Goal: Task Accomplishment & Management: Use online tool/utility

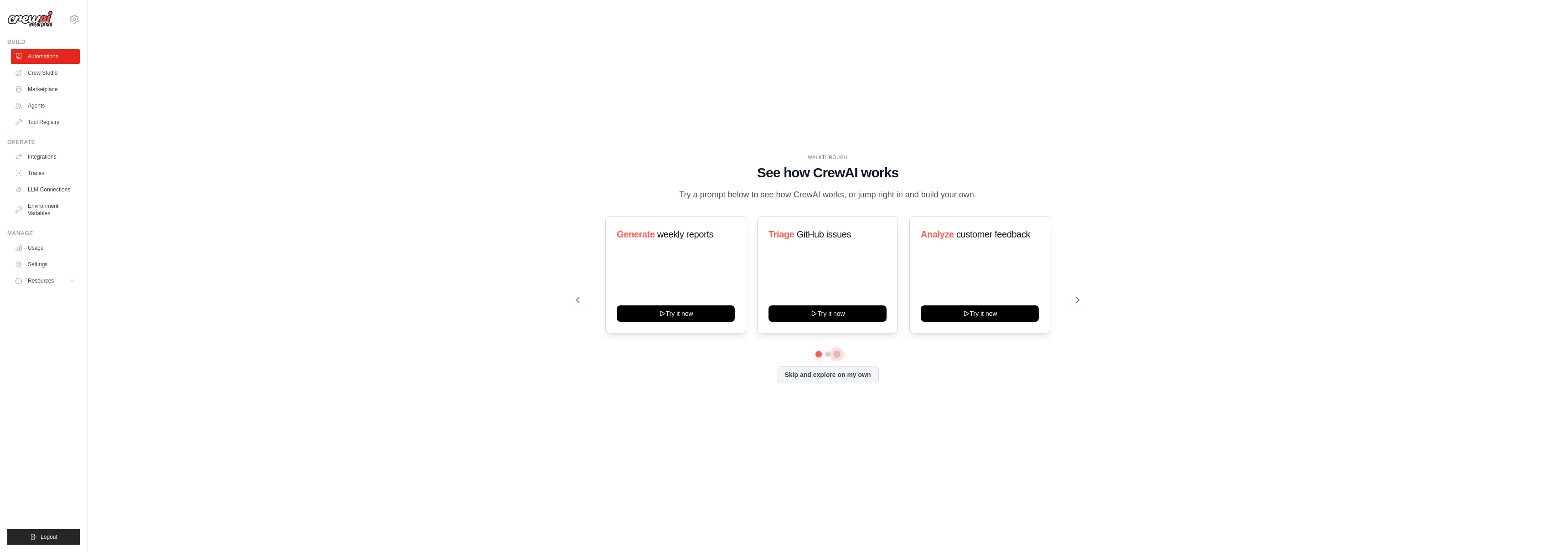
click at [837, 353] on button at bounding box center [837, 354] width 7 height 7
click at [828, 355] on button at bounding box center [828, 354] width 7 height 7
click at [837, 353] on button at bounding box center [837, 354] width 6 height 6
click at [819, 354] on button at bounding box center [819, 354] width 7 height 7
click at [697, 309] on button "Try it now" at bounding box center [676, 312] width 118 height 16
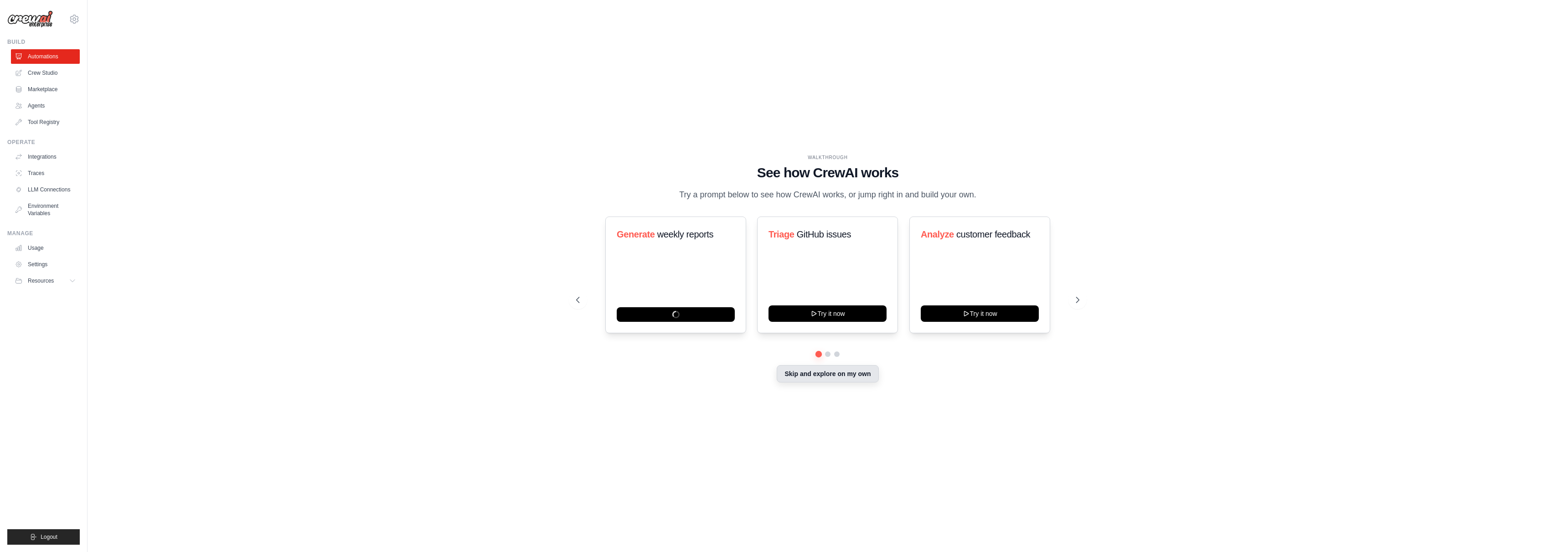
click at [827, 377] on button "Skip and explore on my own" at bounding box center [828, 373] width 102 height 17
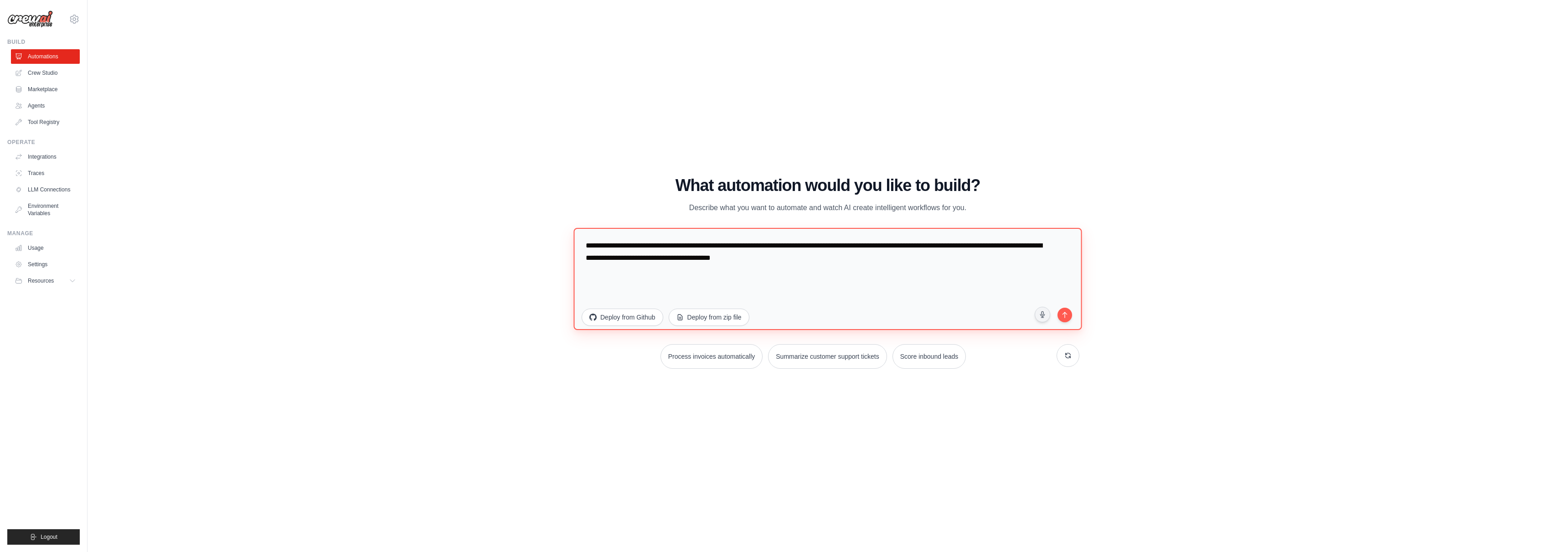
click at [708, 259] on textarea "**********" at bounding box center [828, 278] width 508 height 102
paste textarea
type textarea "**********"
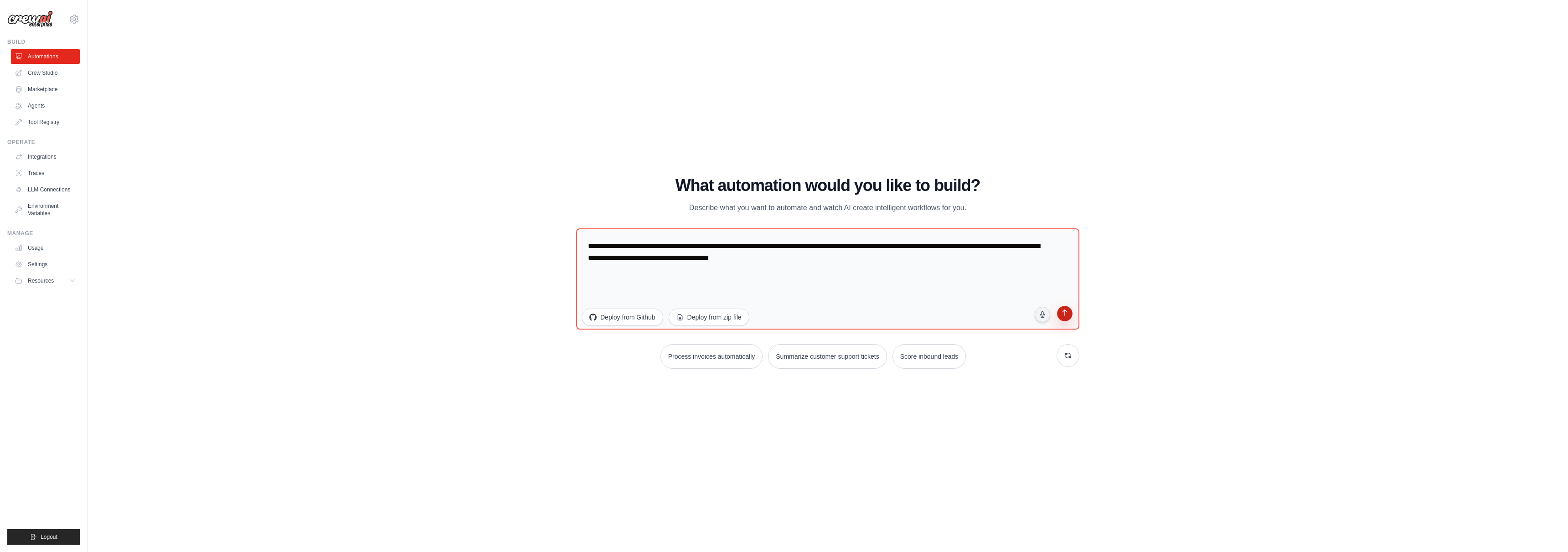
click at [1064, 315] on icon "submit" at bounding box center [1064, 313] width 8 height 8
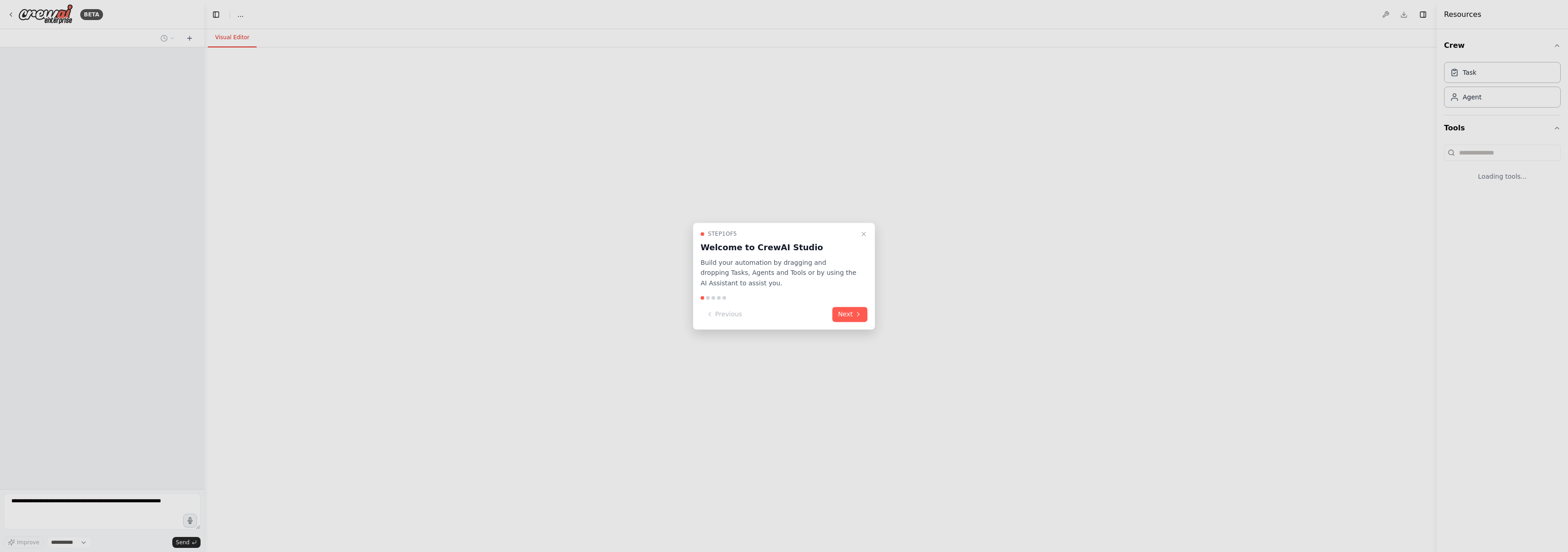
select select "****"
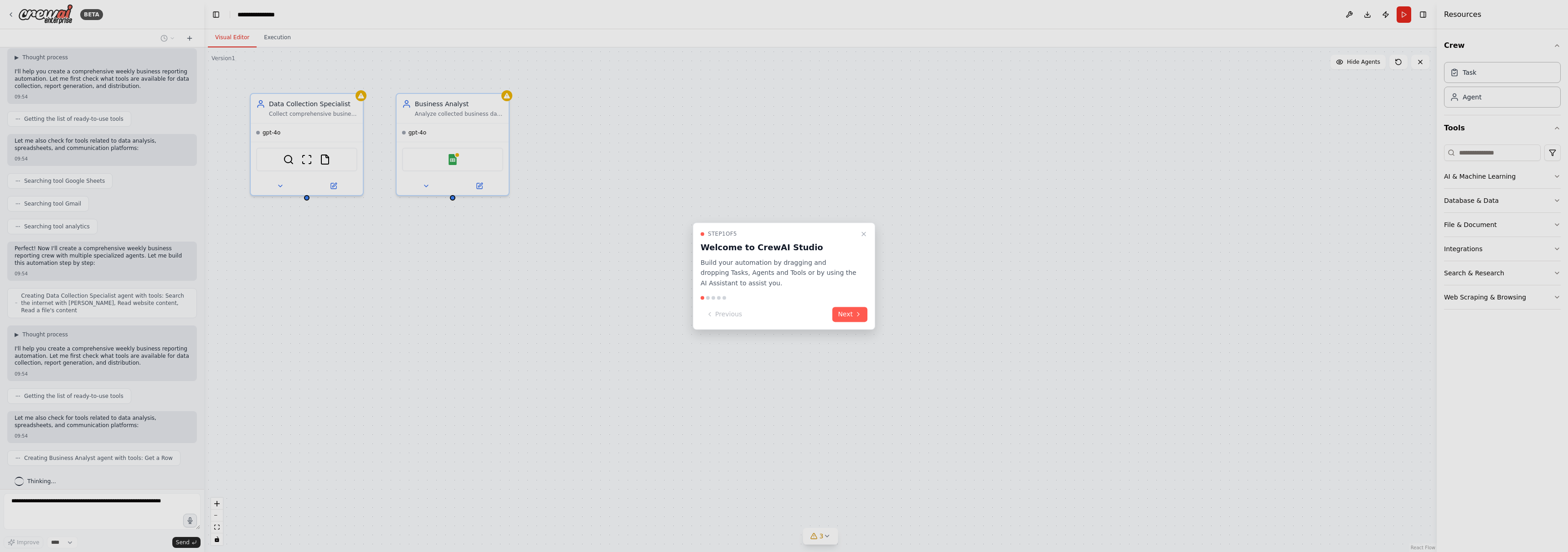
scroll to position [82, 0]
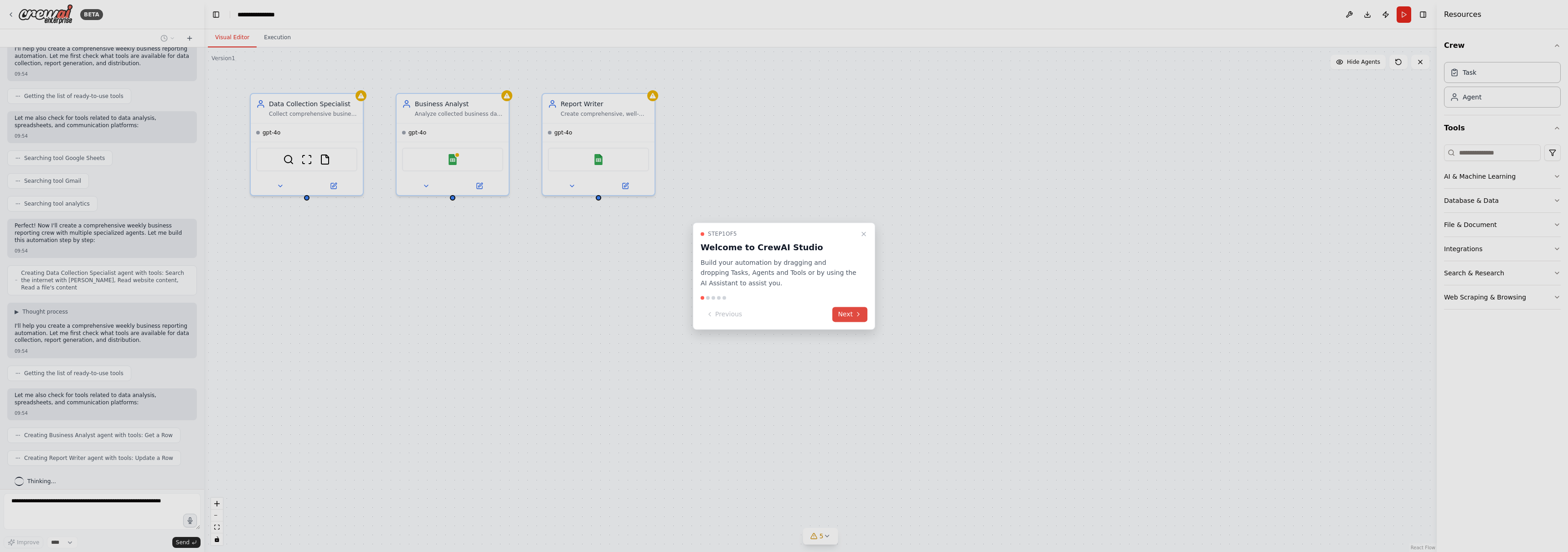
click at [849, 314] on button "Next" at bounding box center [850, 315] width 35 height 15
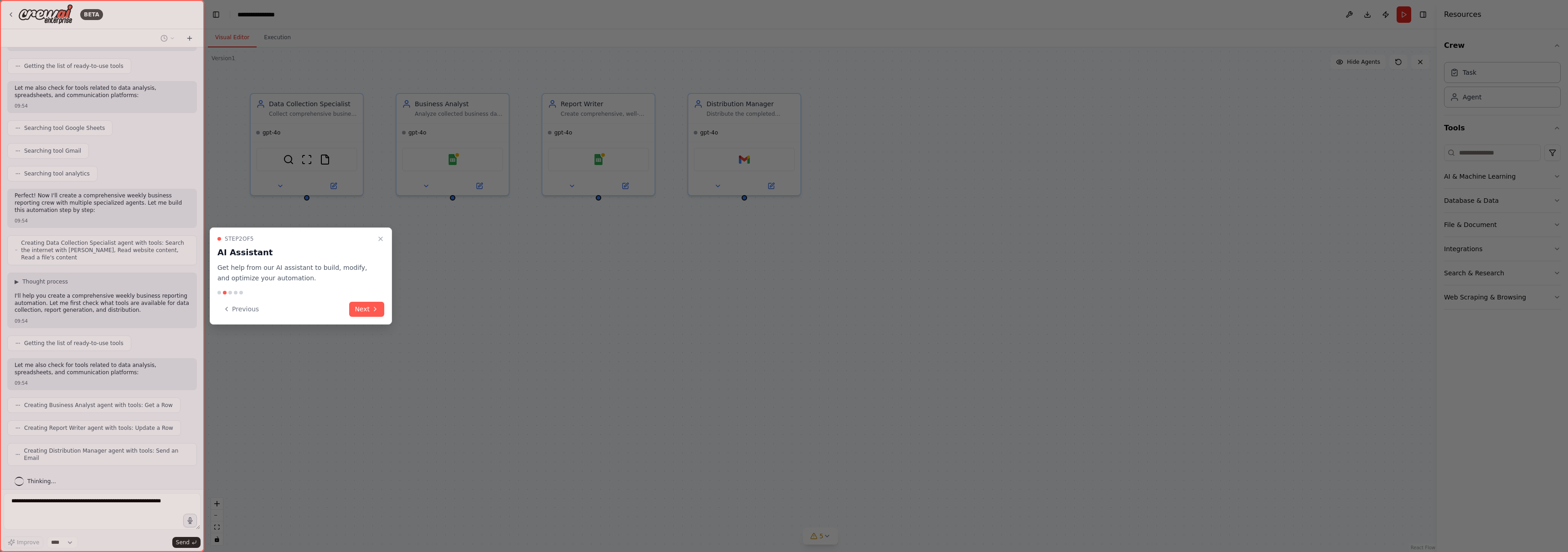
scroll to position [106, 0]
click at [382, 237] on icon "Close walkthrough" at bounding box center [380, 238] width 7 height 7
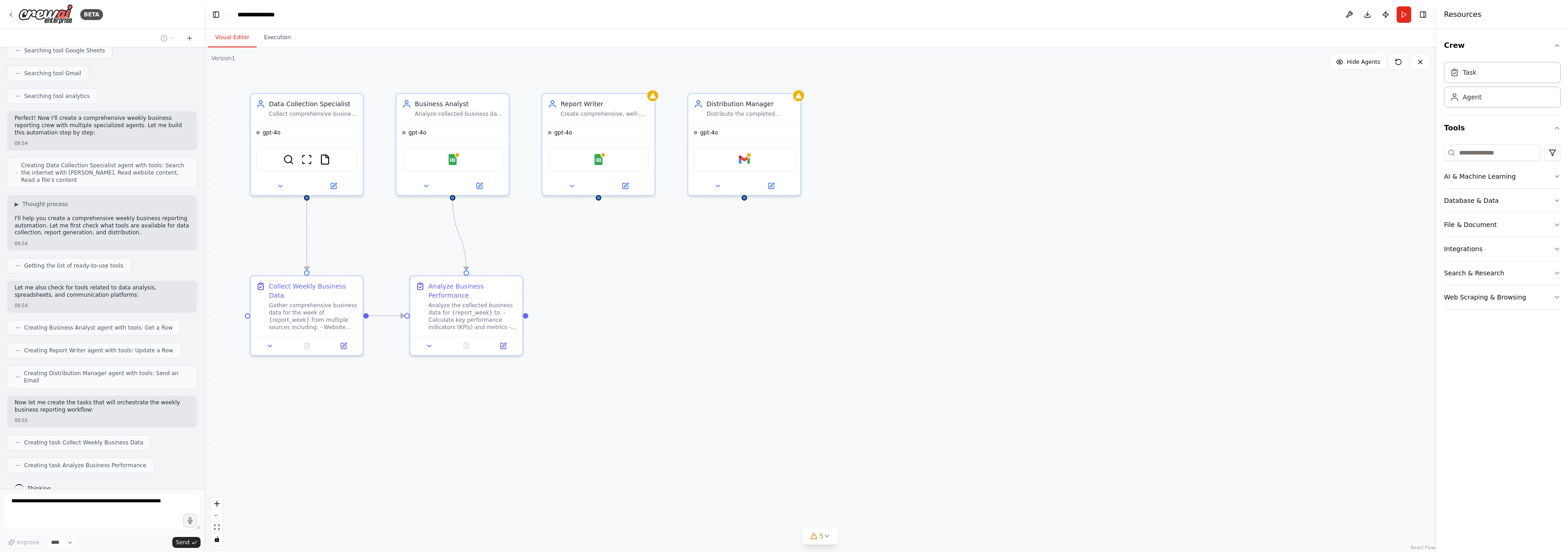
scroll to position [213, 0]
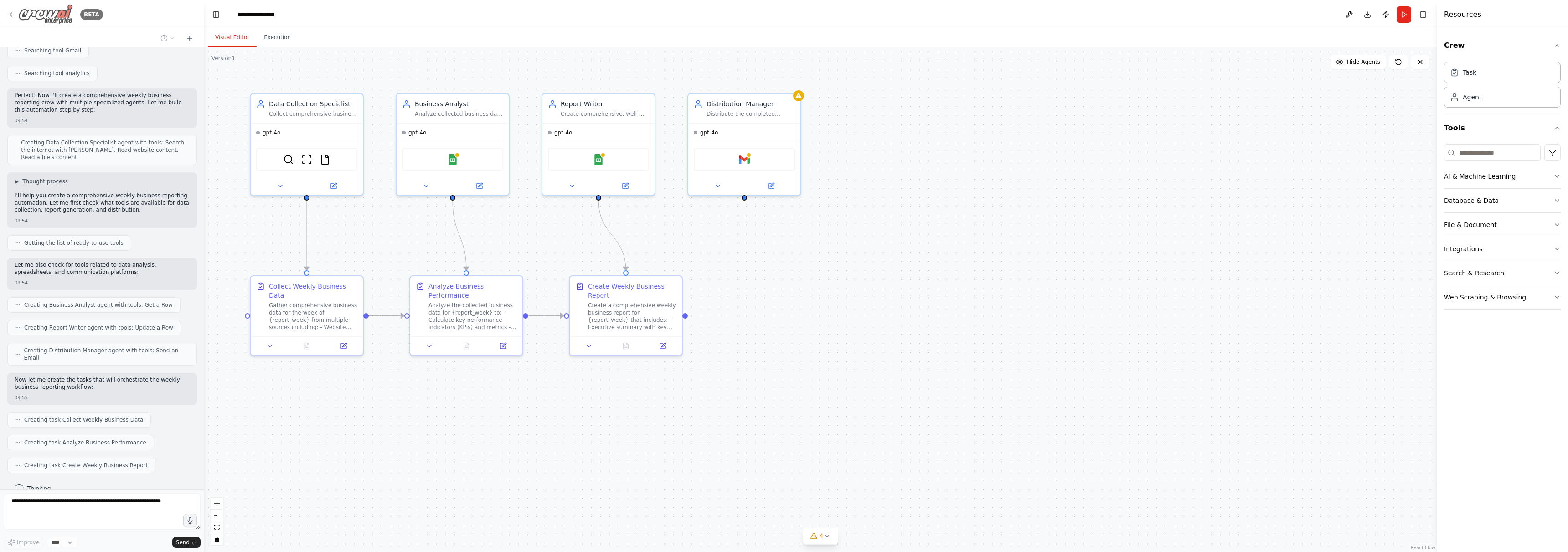
click at [62, 19] on img at bounding box center [46, 14] width 55 height 21
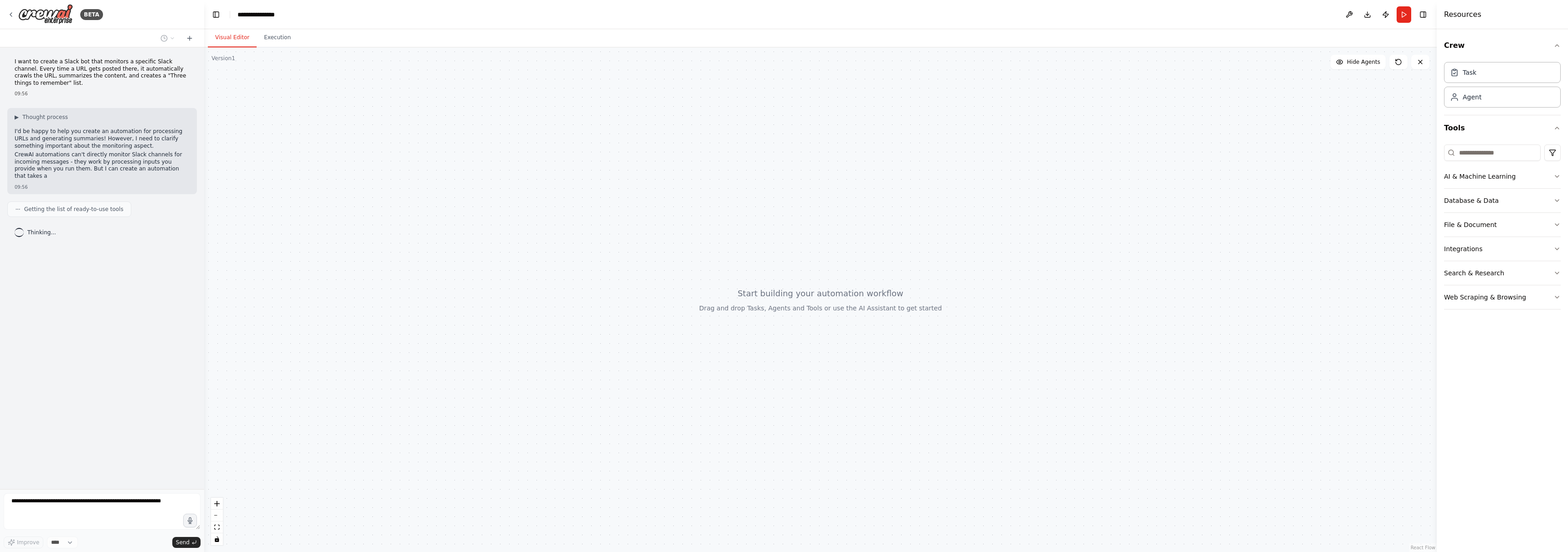
click at [204, 382] on div "**********" at bounding box center [784, 276] width 1568 height 552
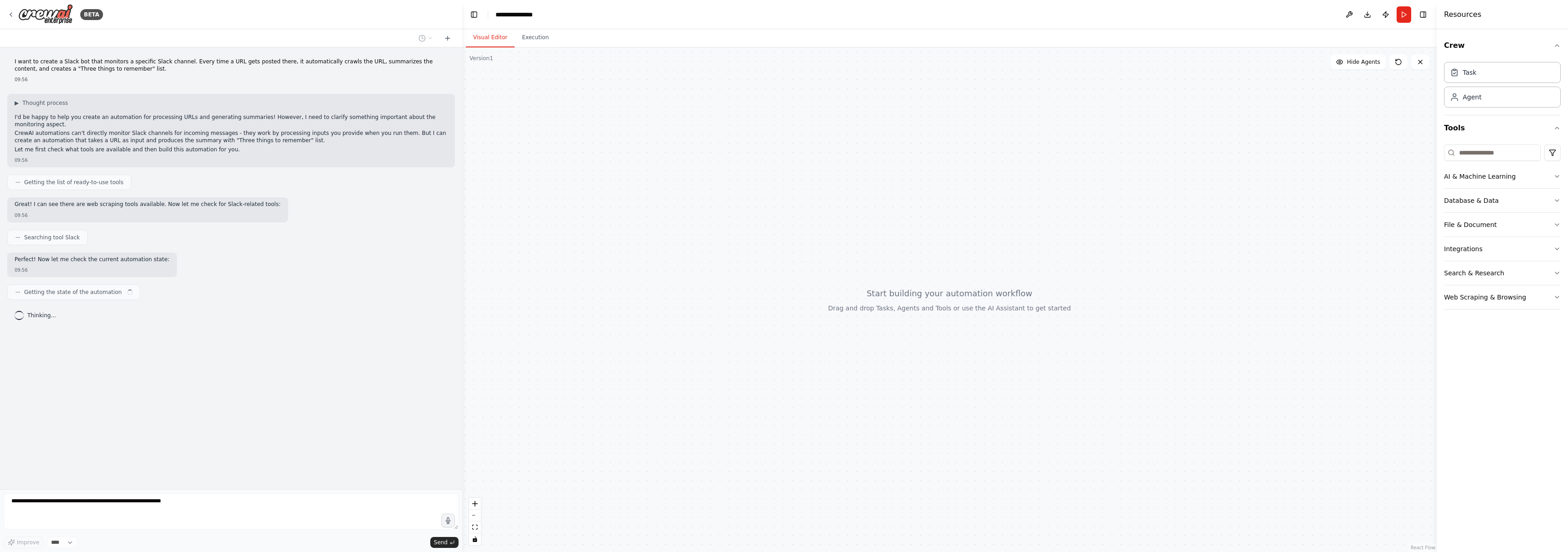
drag, startPoint x: 203, startPoint y: 382, endPoint x: 462, endPoint y: 389, distance: 259.1
click at [462, 389] on div "BETA I want to create a Slack bot that monitors a specific Slack channel. Every…" at bounding box center [784, 276] width 1568 height 552
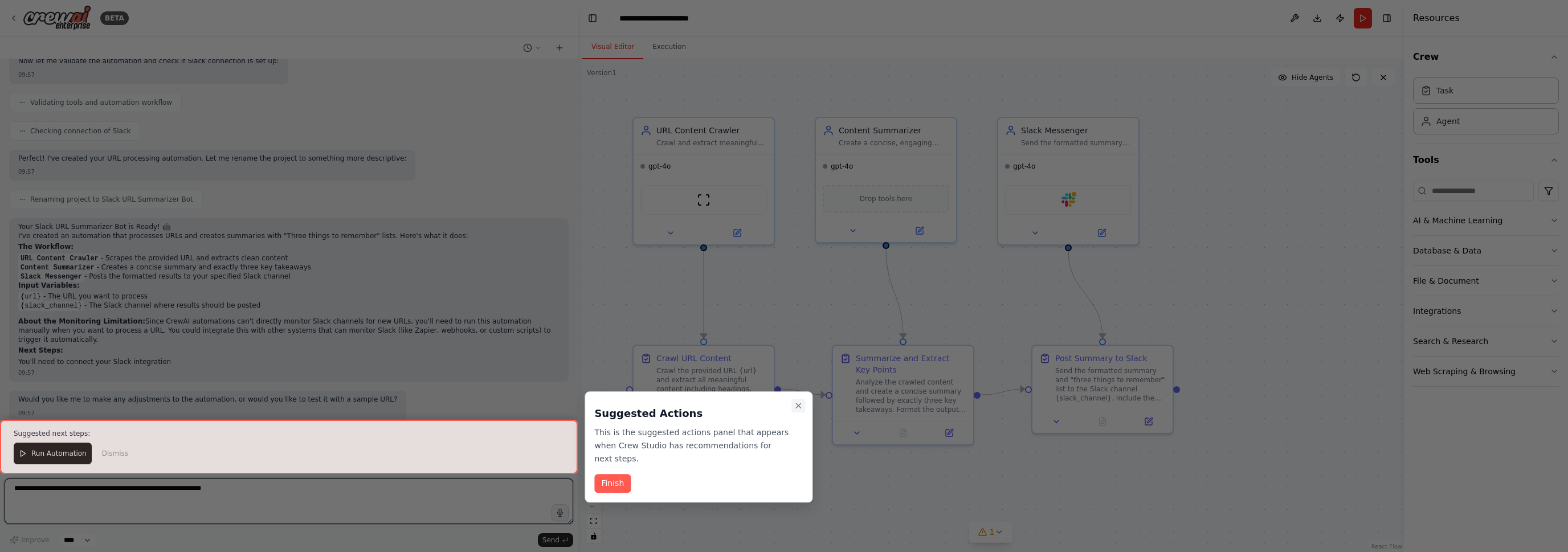
scroll to position [629, 0]
click at [800, 407] on icon "Close walkthrough" at bounding box center [798, 406] width 5 height 5
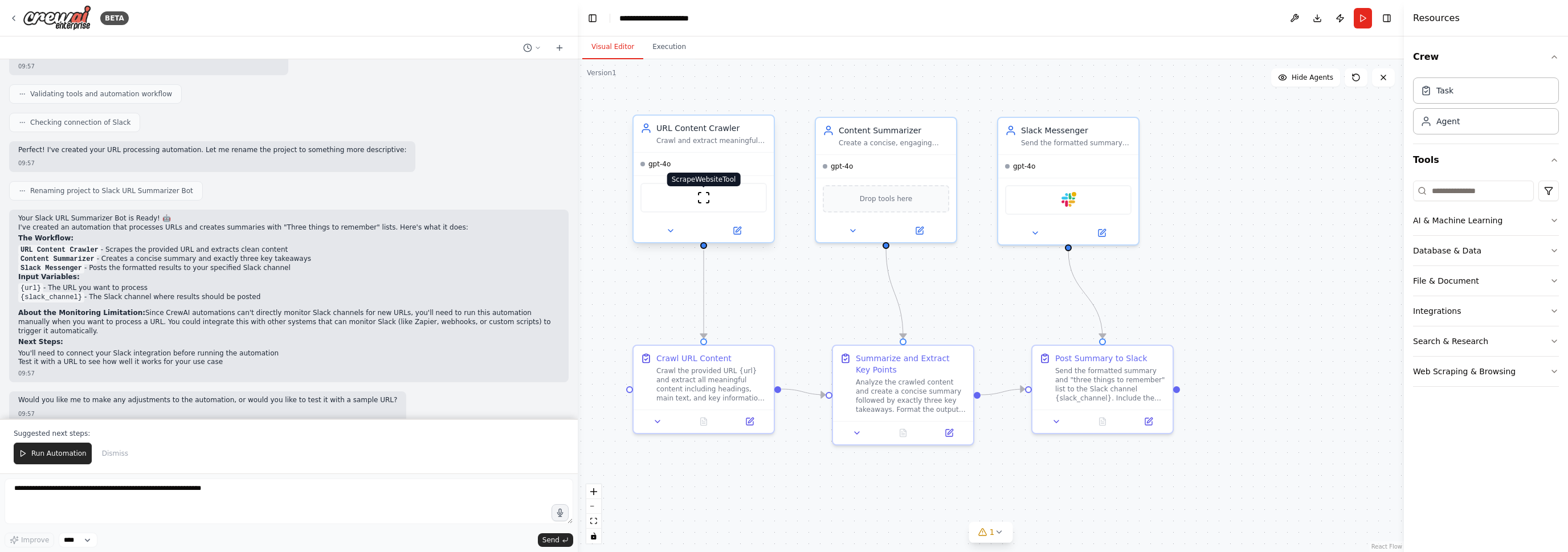
click at [701, 200] on img at bounding box center [704, 197] width 13 height 13
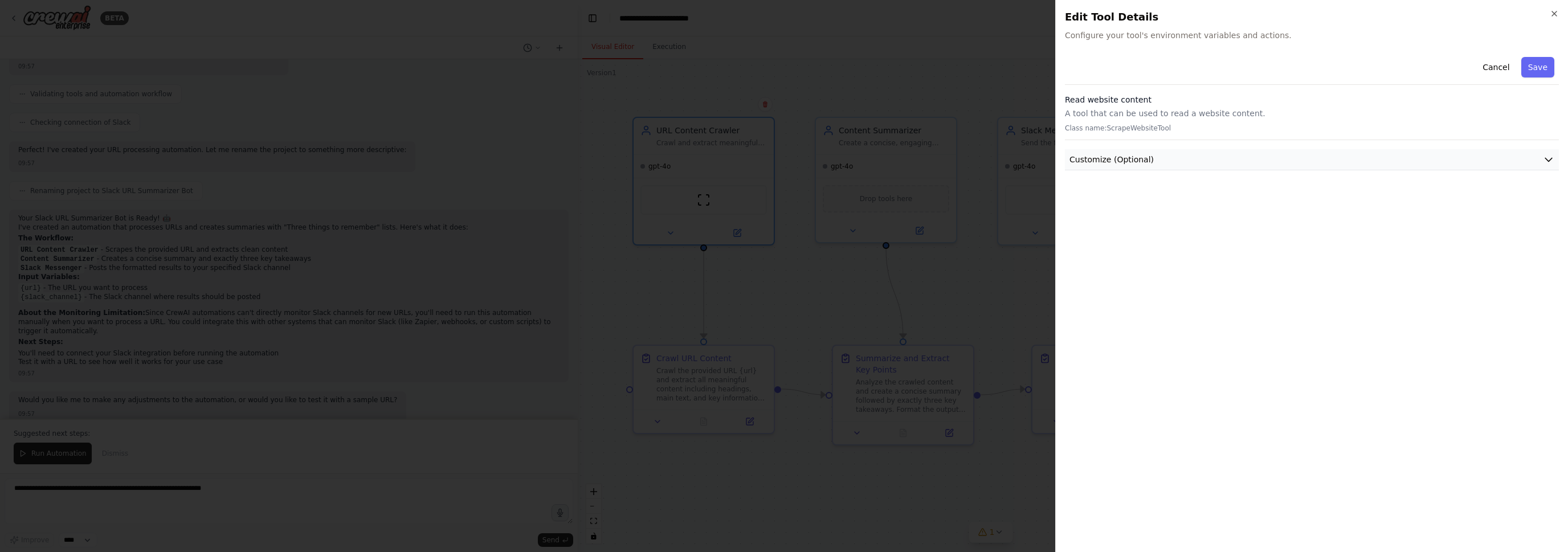
click at [1153, 164] on button "Customize (Optional)" at bounding box center [1312, 160] width 494 height 21
click at [1145, 208] on input "text" at bounding box center [1312, 200] width 490 height 20
paste input "**********"
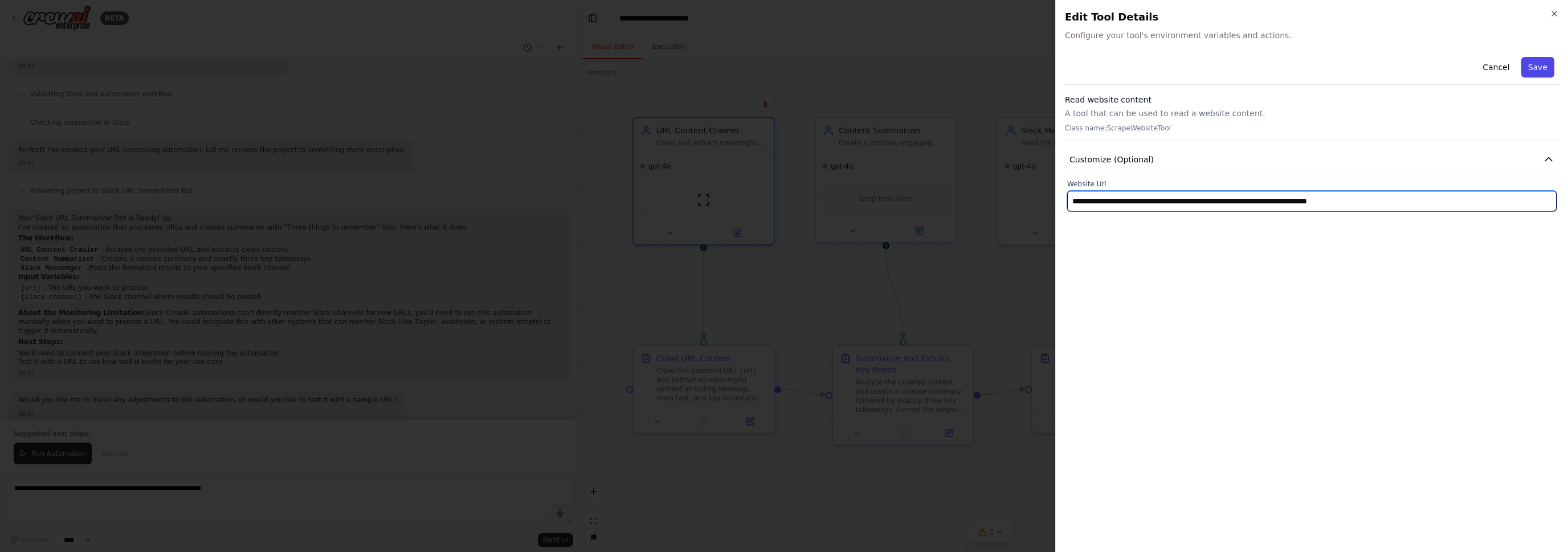
type input "**********"
click at [1543, 64] on button "Save" at bounding box center [1537, 66] width 33 height 20
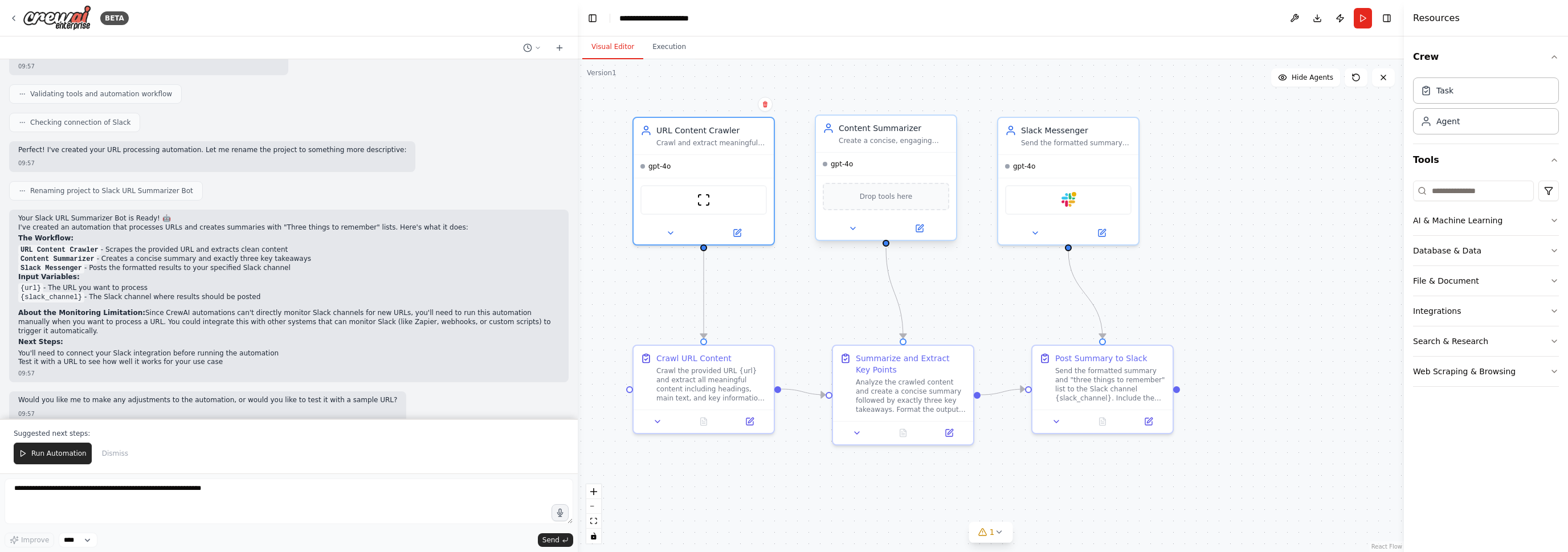
click at [892, 204] on div "Drop tools here" at bounding box center [886, 197] width 126 height 27
click at [65, 455] on span "Run Automation" at bounding box center [59, 453] width 55 height 9
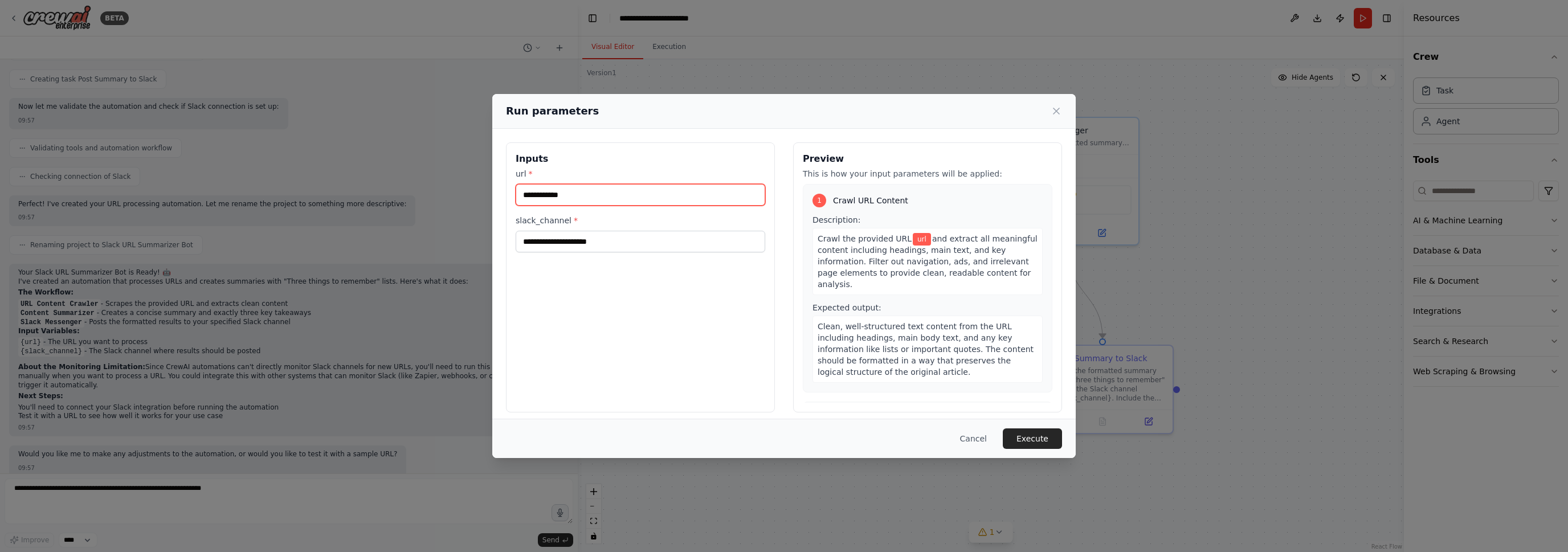
click at [551, 197] on input "url *" at bounding box center [640, 195] width 250 height 21
paste input "**********"
type input "**********"
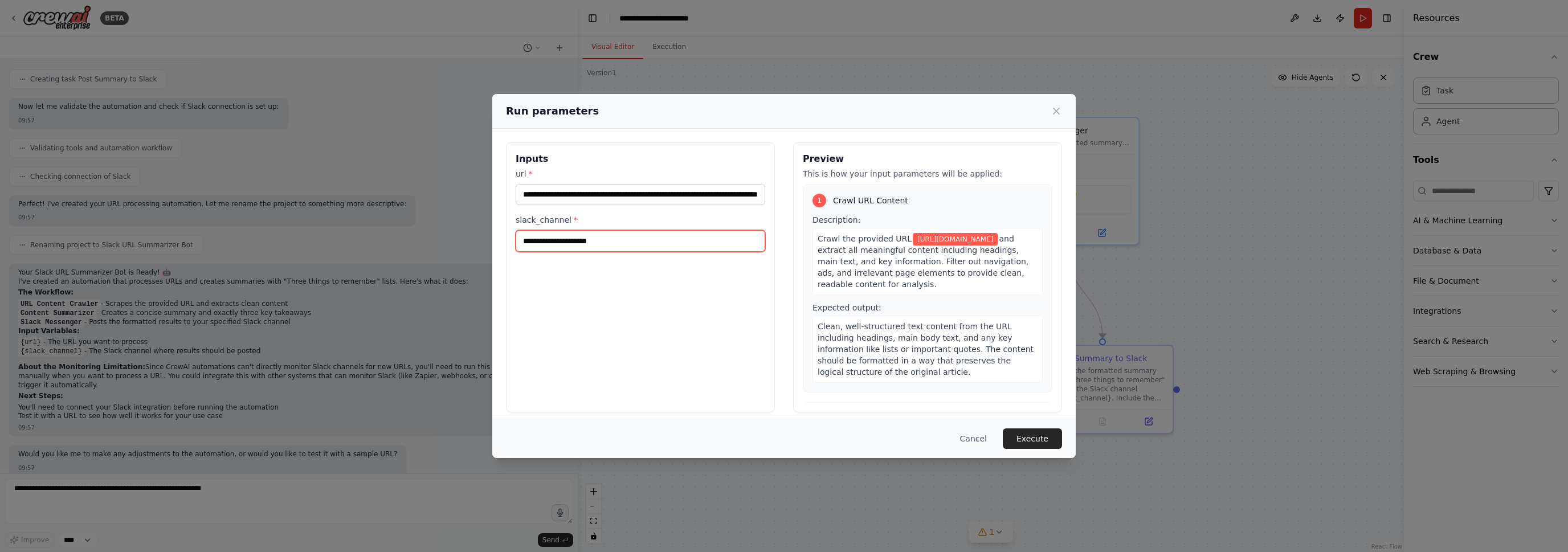
click at [590, 242] on input "slack_channel *" at bounding box center [640, 241] width 250 height 21
type input "******"
click at [1047, 444] on button "Execute" at bounding box center [1031, 438] width 59 height 20
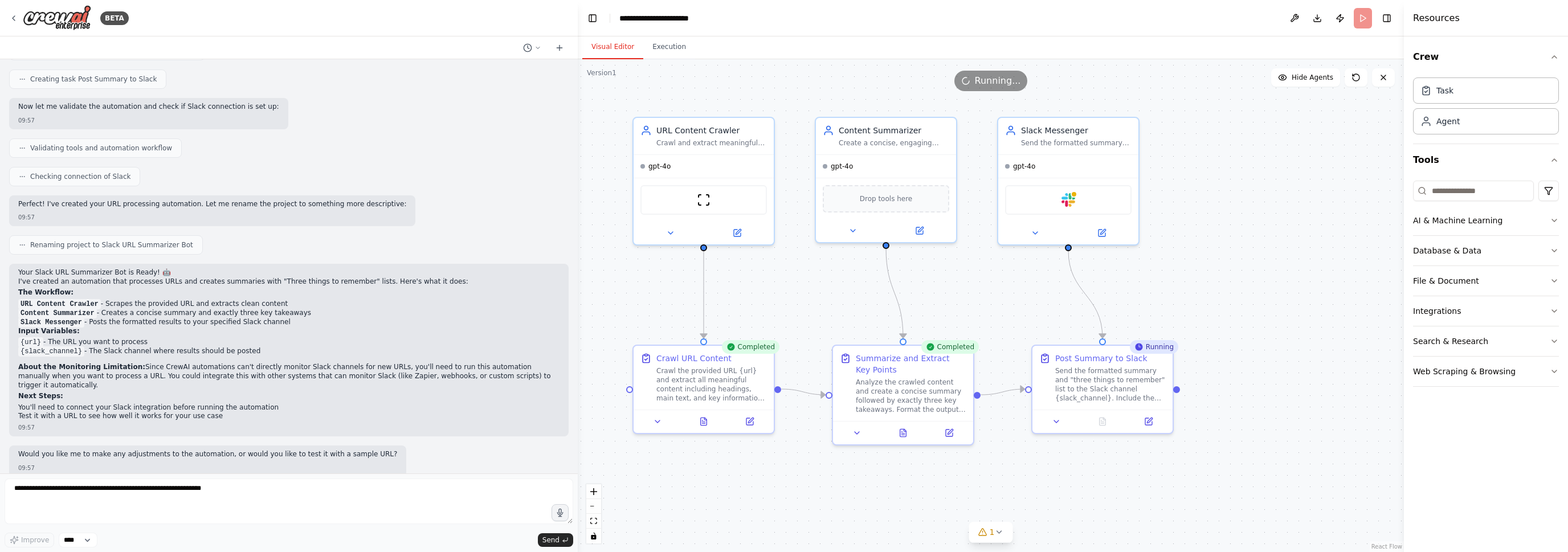
scroll to position [629, 0]
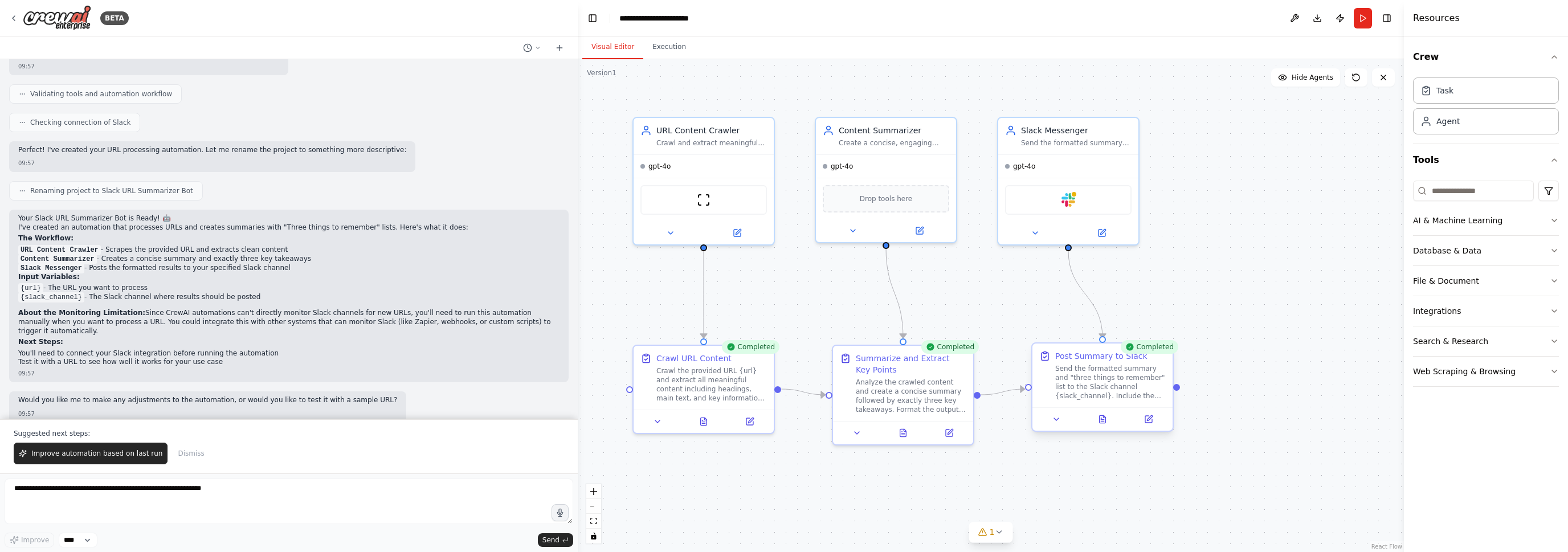
click at [1098, 378] on div "Send the formatted summary and "three things to remember" list to the Slack cha…" at bounding box center [1110, 382] width 111 height 37
click at [1103, 421] on icon at bounding box center [1102, 421] width 3 height 0
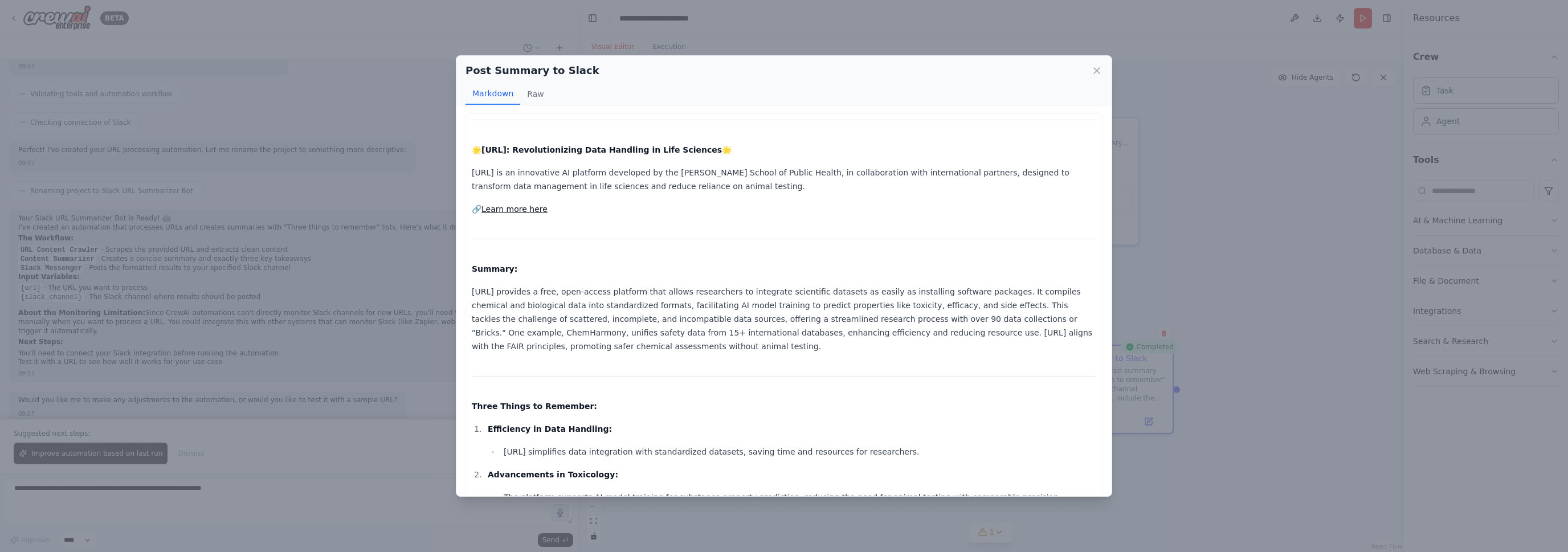
scroll to position [0, 0]
click at [1099, 71] on icon at bounding box center [1097, 70] width 12 height 12
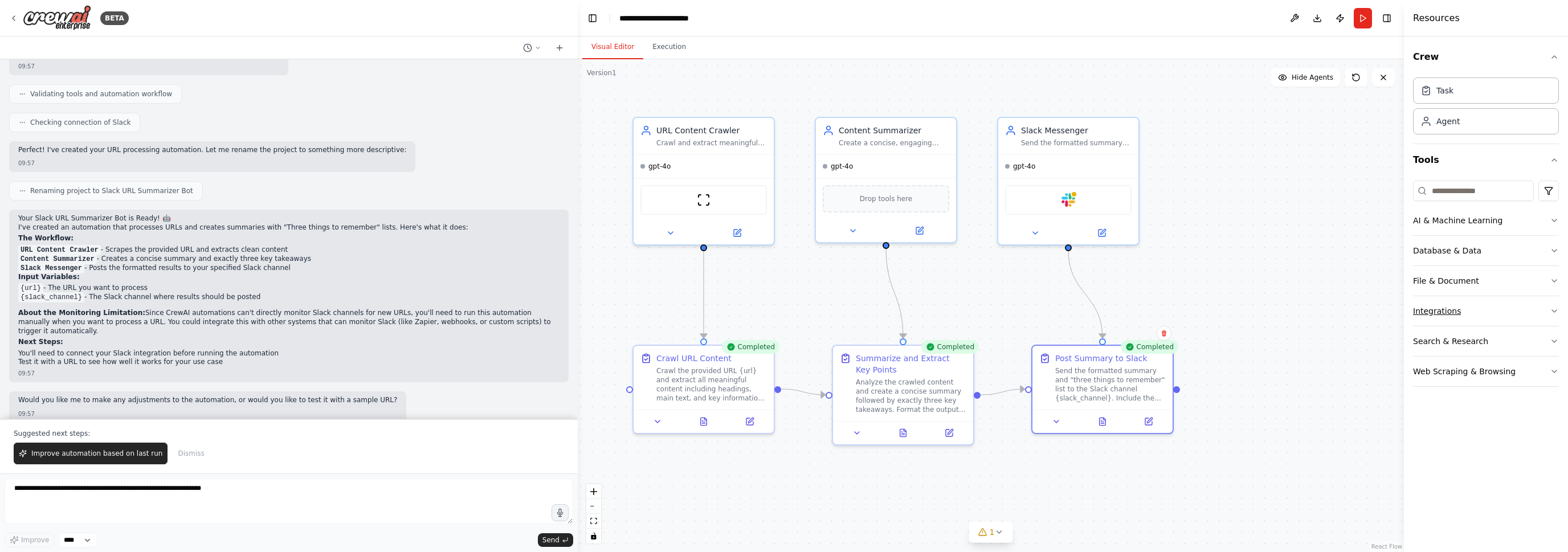
click at [1454, 315] on div "Integrations" at bounding box center [1437, 311] width 48 height 12
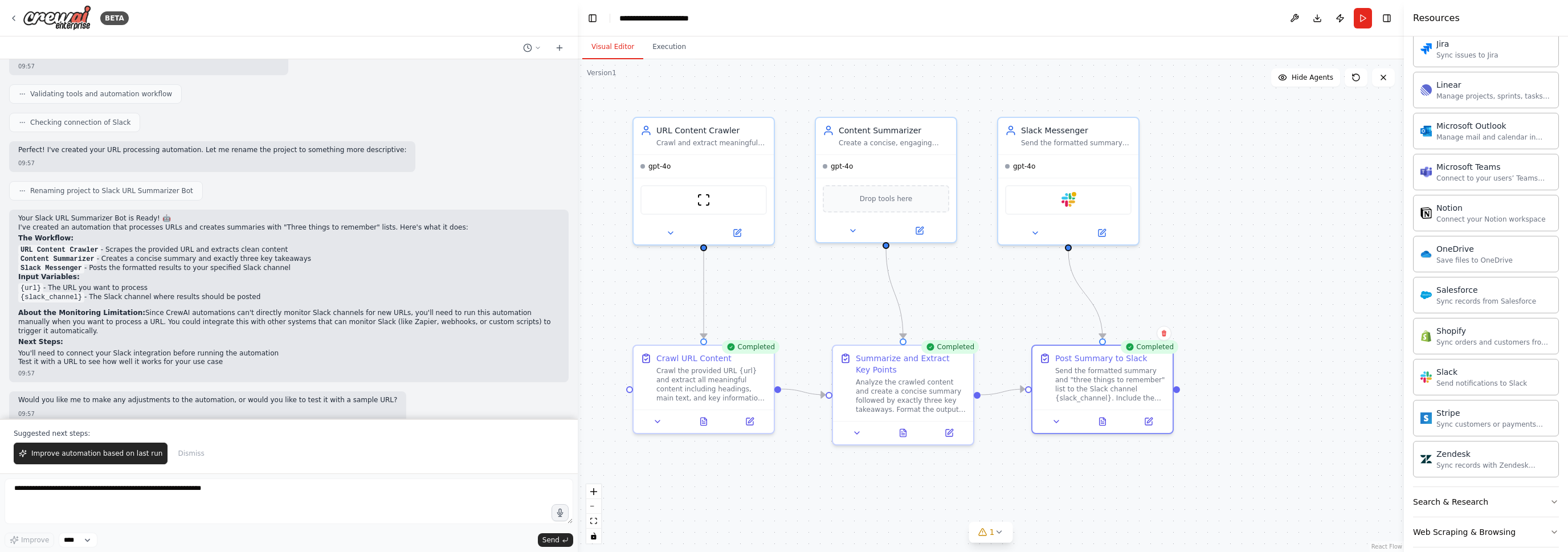
scroll to position [718, 0]
click at [1454, 364] on div "Slack Send notifications to Slack" at bounding box center [1481, 368] width 91 height 21
click at [1062, 197] on img at bounding box center [1068, 197] width 13 height 13
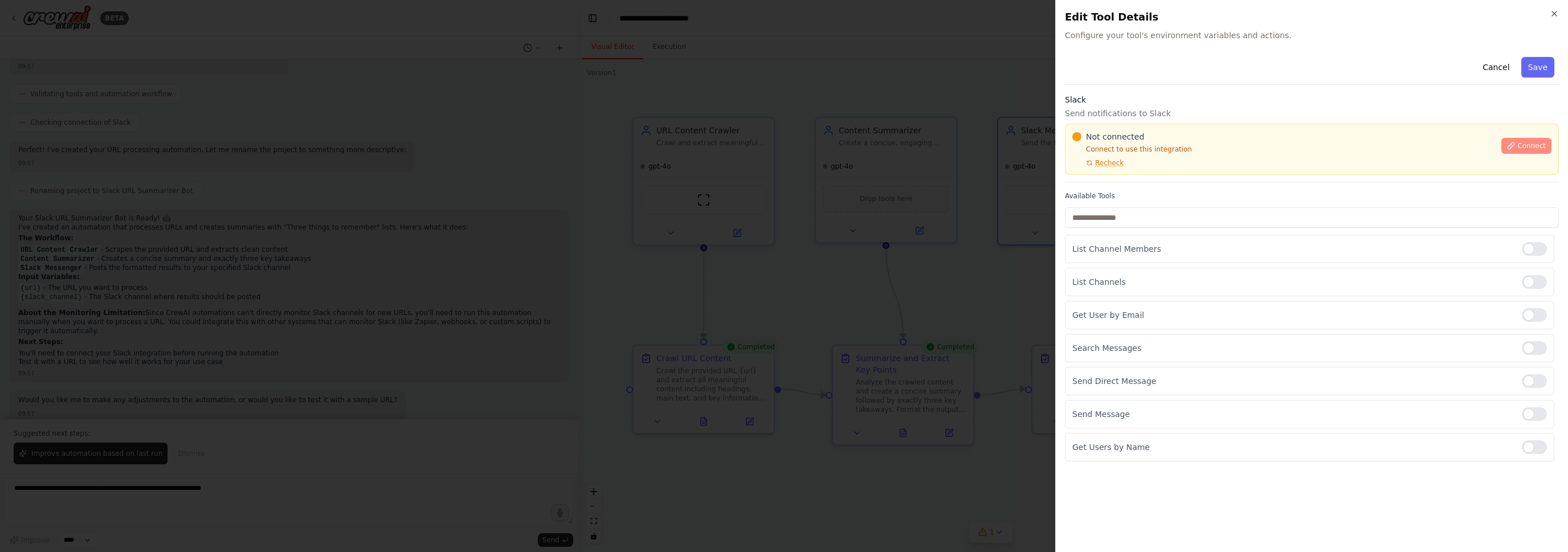
click at [1529, 144] on span "Connect" at bounding box center [1531, 145] width 29 height 9
click at [906, 185] on div at bounding box center [784, 276] width 1568 height 552
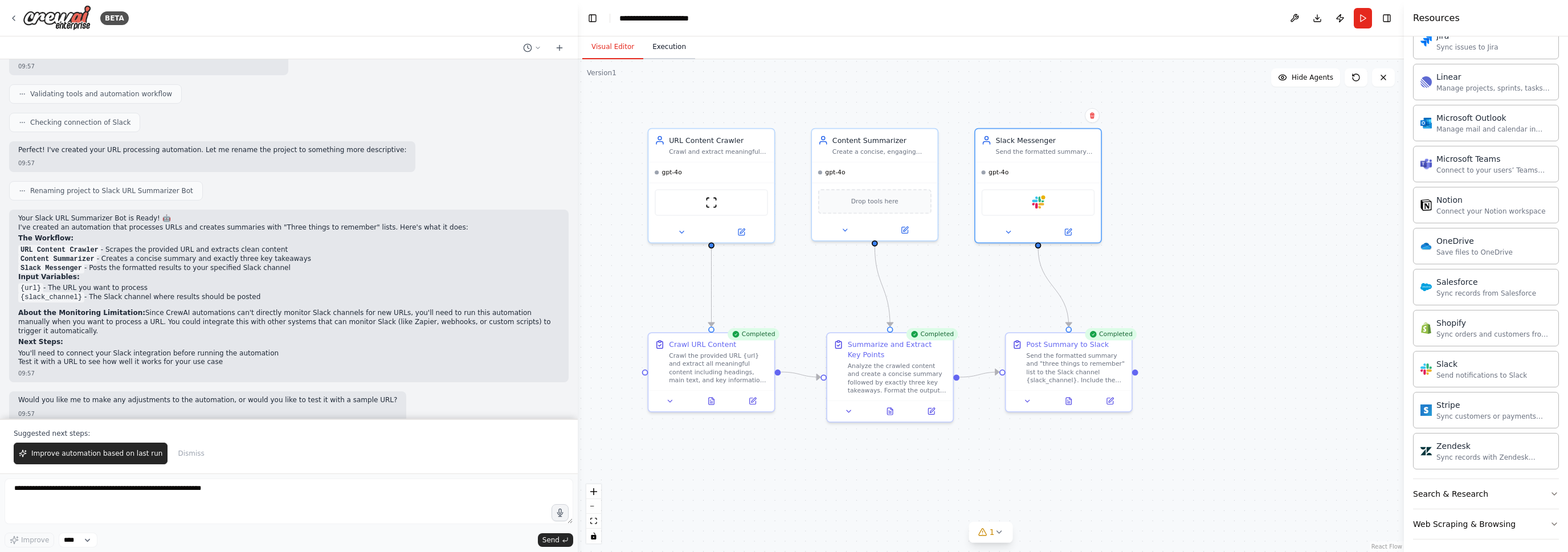
click at [660, 49] on button "Execution" at bounding box center [669, 47] width 52 height 24
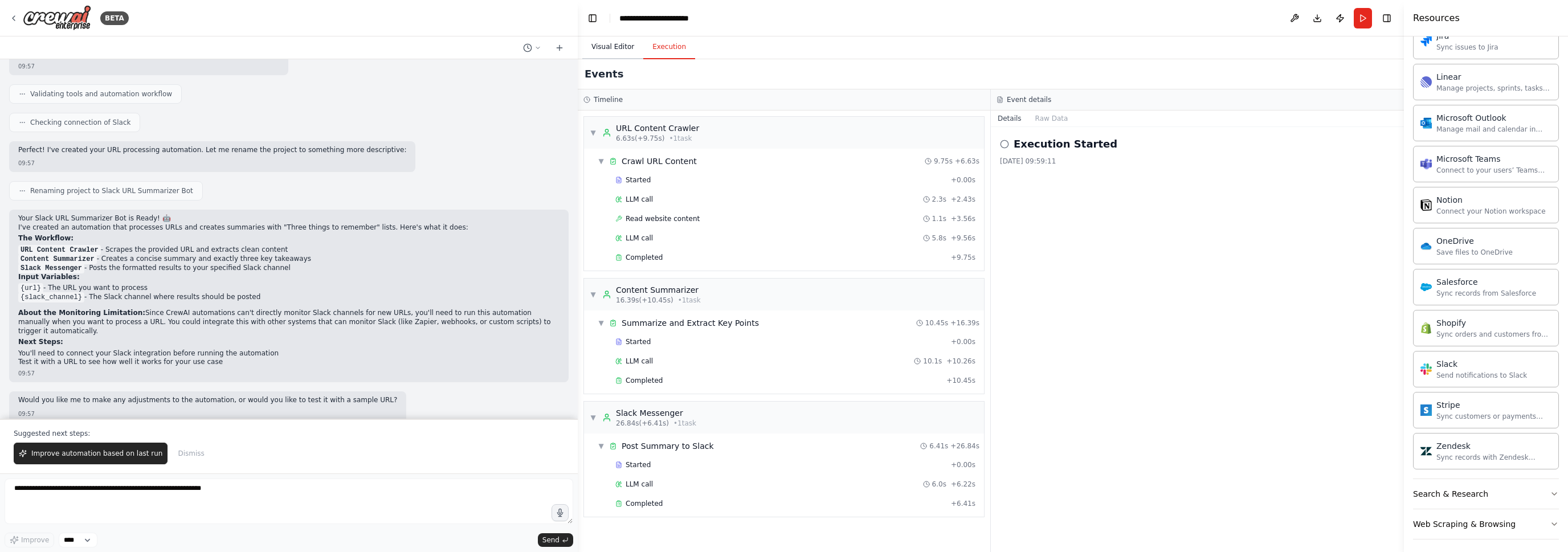
click at [615, 48] on button "Visual Editor" at bounding box center [612, 47] width 61 height 24
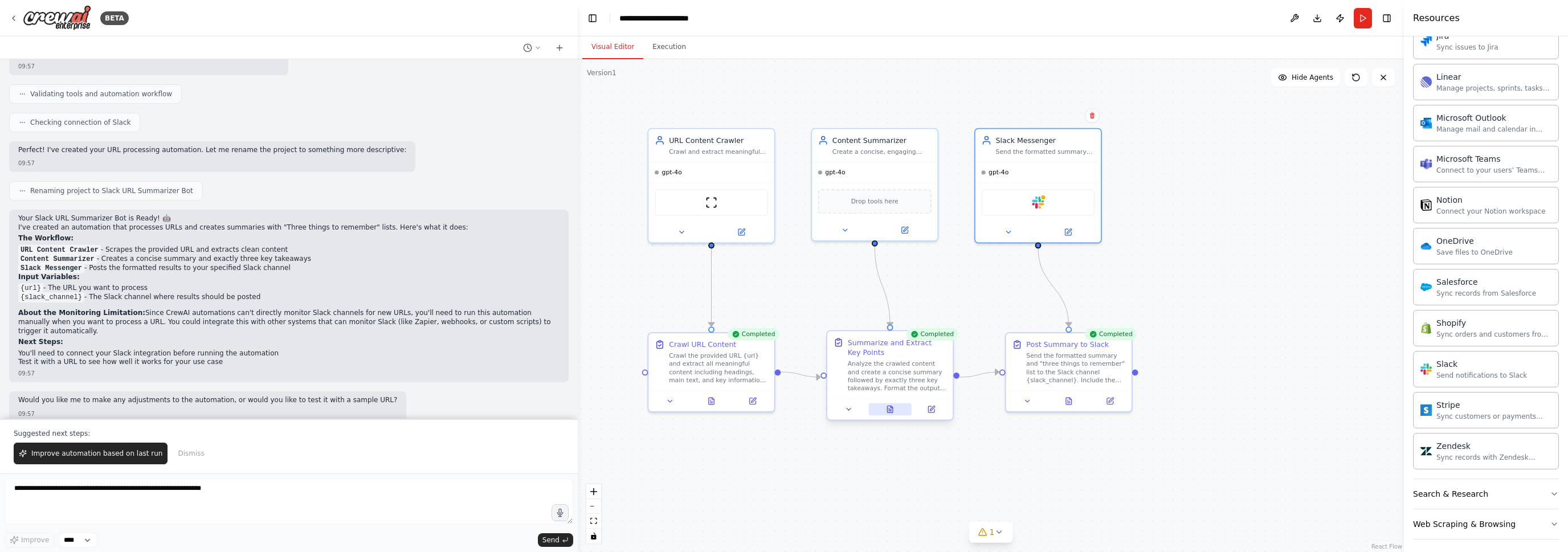
click at [889, 410] on icon at bounding box center [890, 410] width 3 height 0
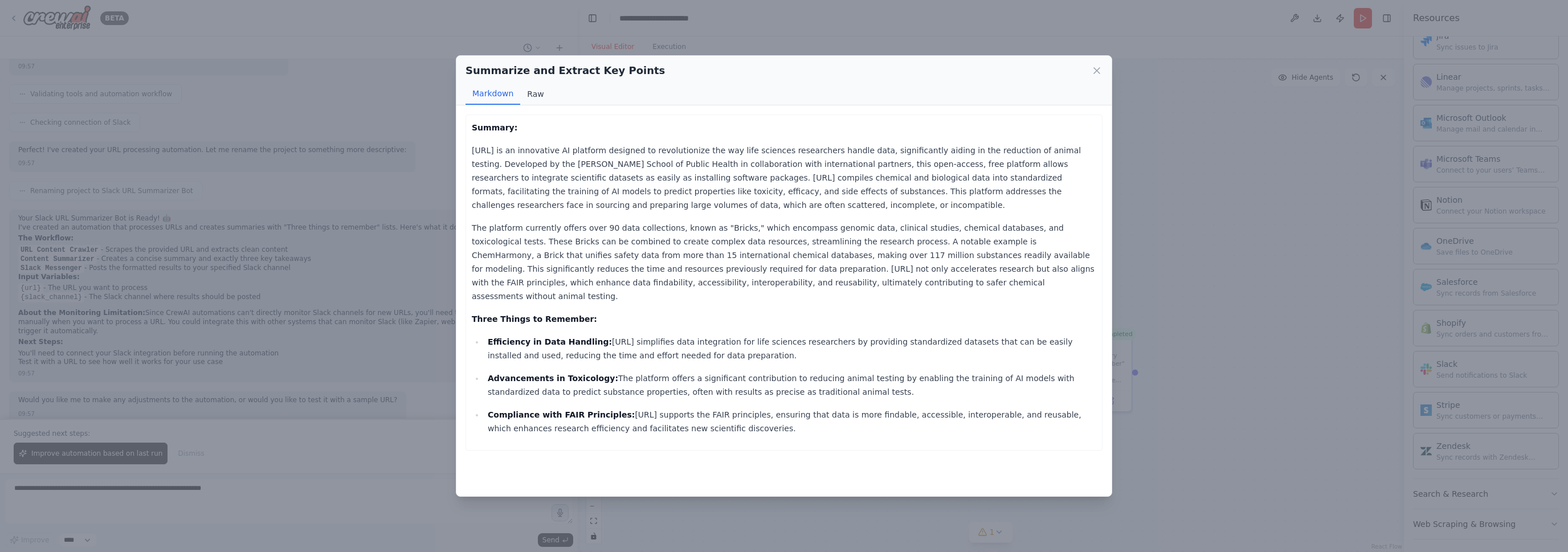
click at [528, 94] on button "Raw" at bounding box center [535, 93] width 30 height 21
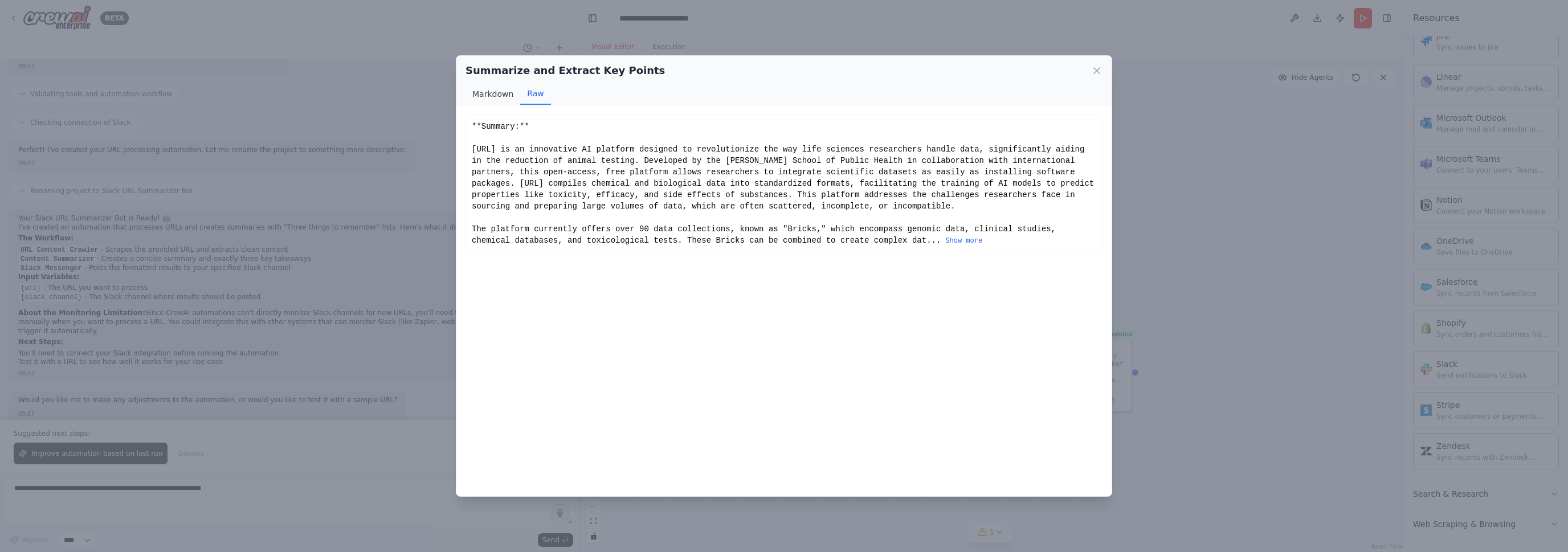
click at [497, 92] on button "Markdown" at bounding box center [492, 93] width 55 height 21
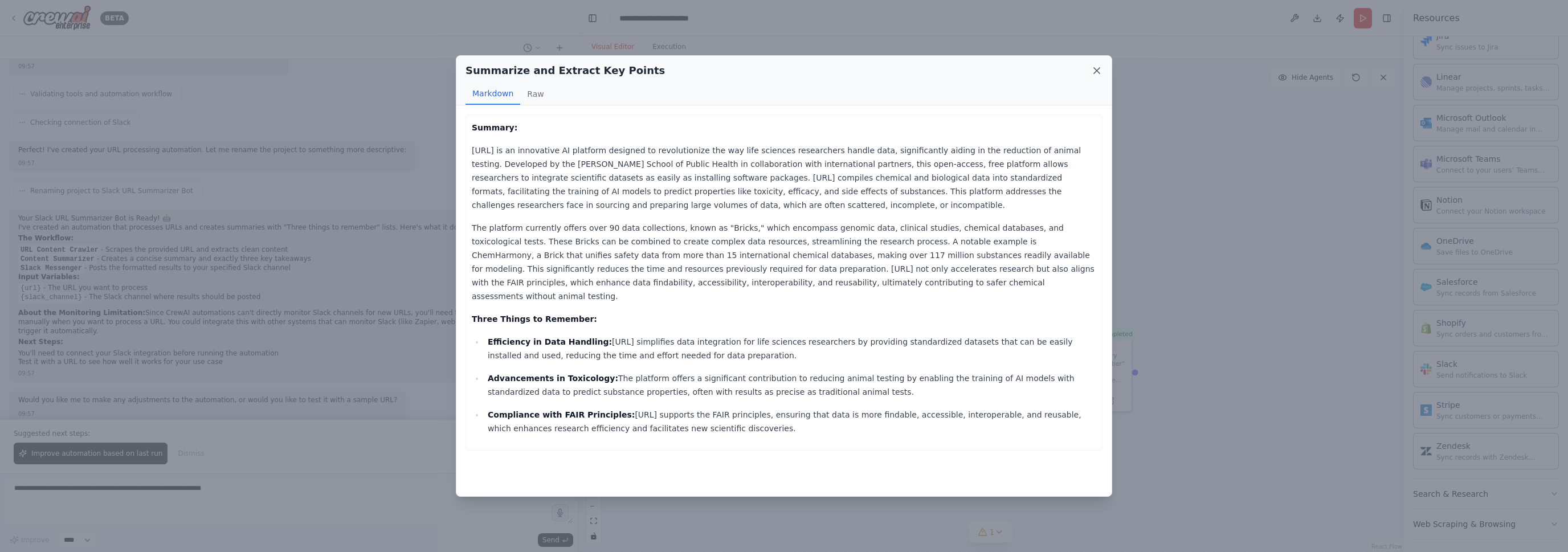
click at [1098, 71] on icon at bounding box center [1097, 70] width 12 height 12
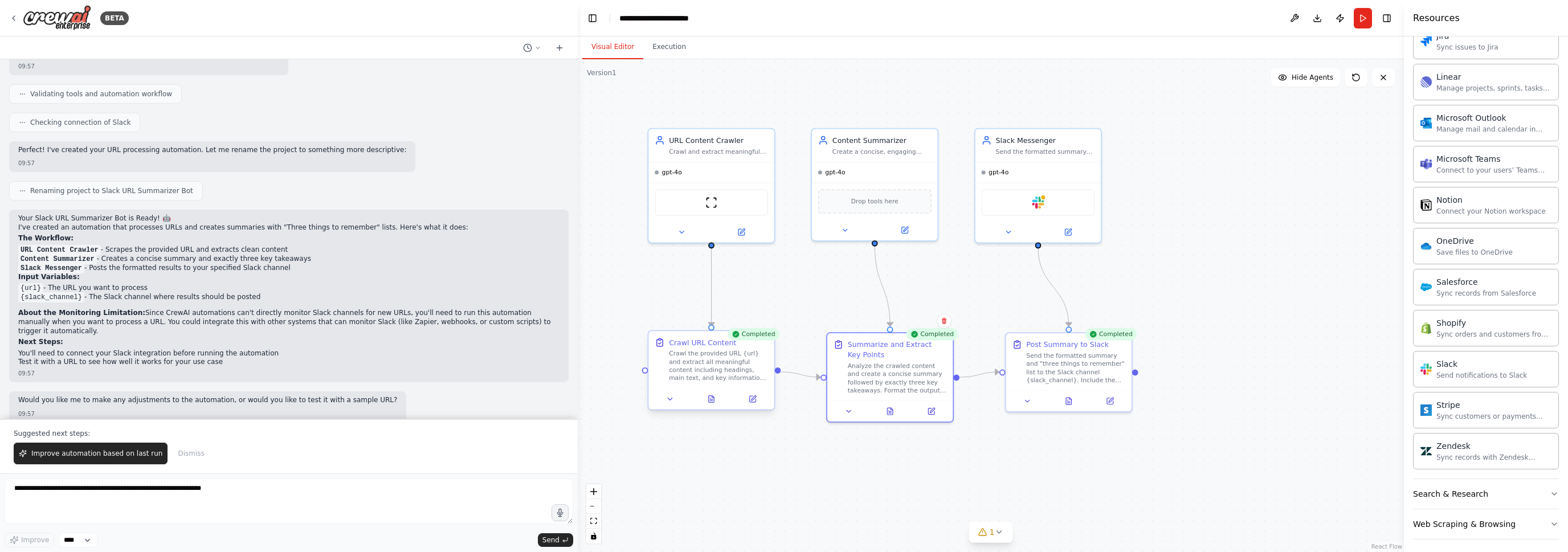
click at [721, 350] on div "Crawl the provided URL {url} and extract all meaningful content including headi…" at bounding box center [718, 366] width 99 height 33
click at [717, 398] on button at bounding box center [711, 399] width 43 height 13
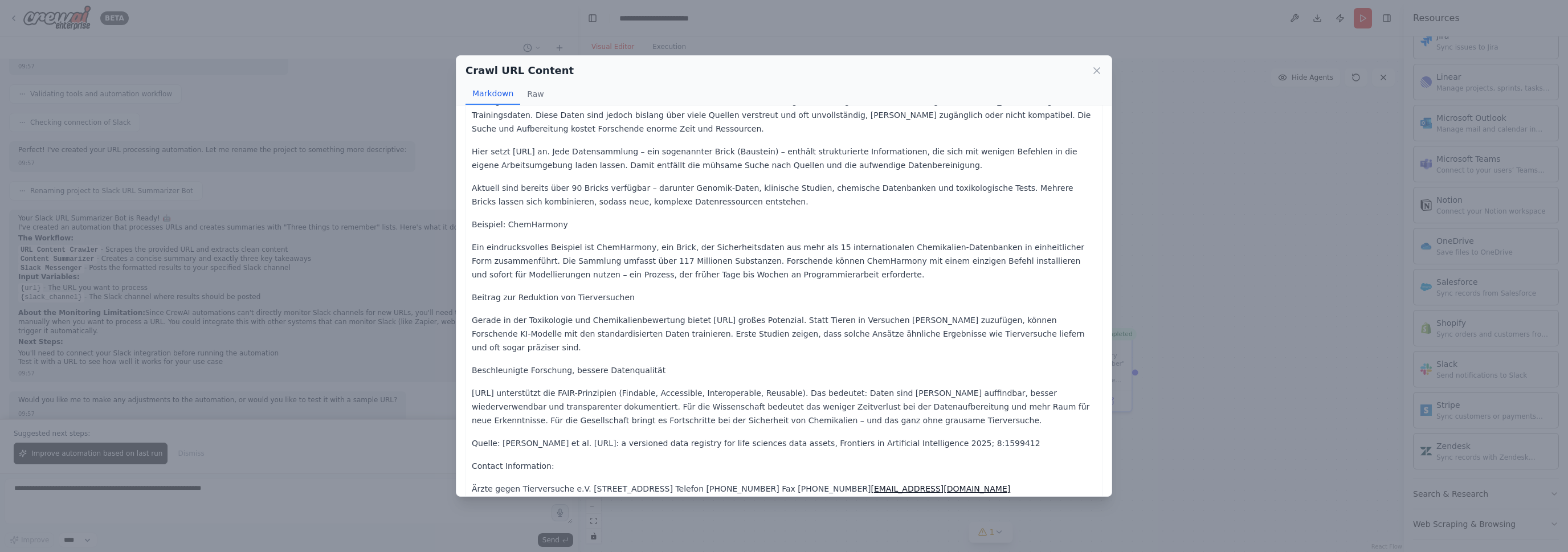
scroll to position [0, 0]
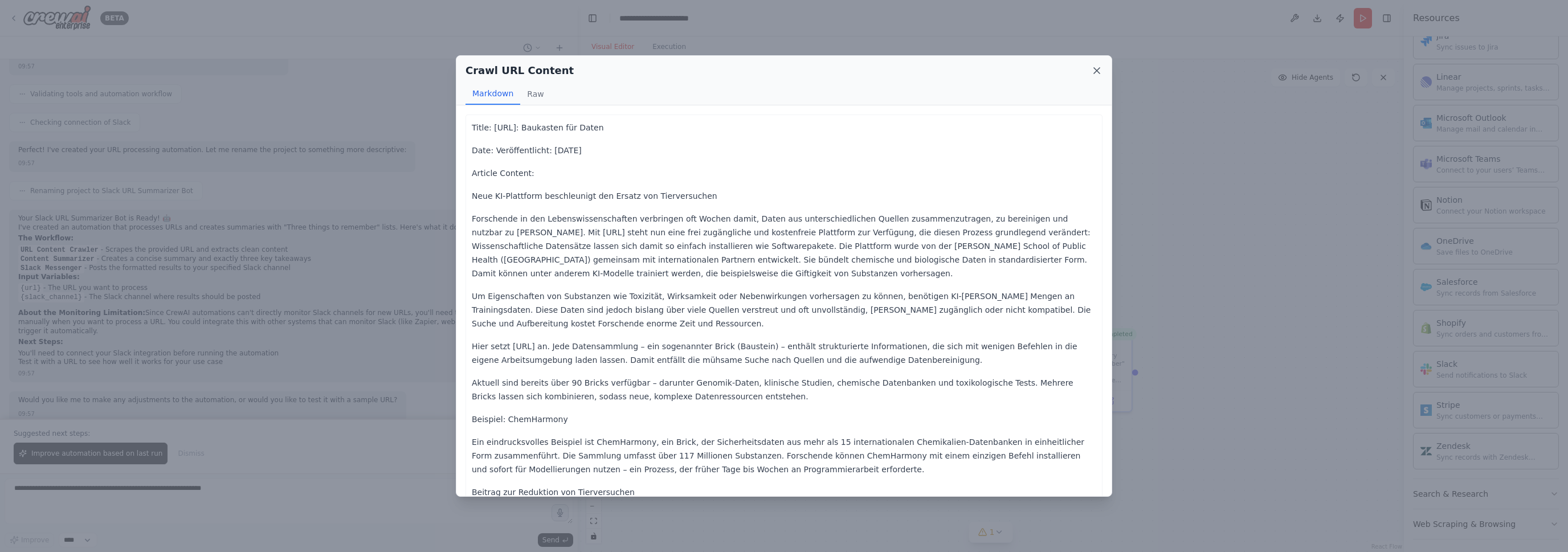
click at [1096, 70] on icon at bounding box center [1097, 70] width 6 height 6
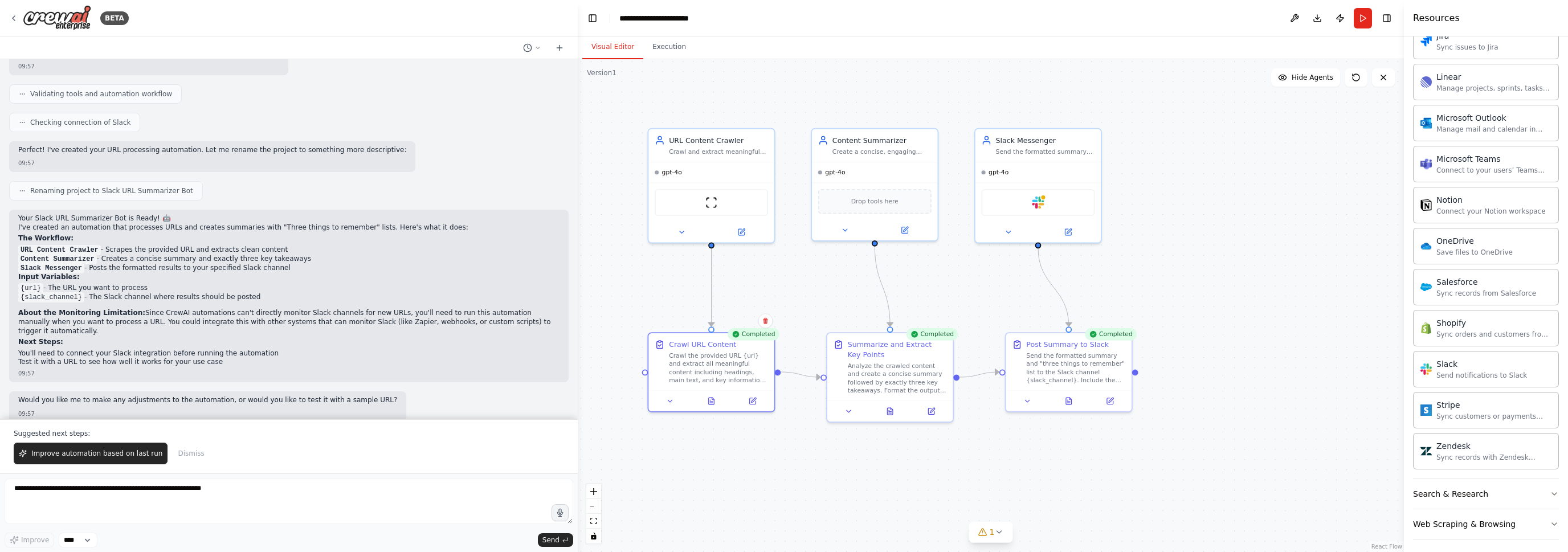
click at [1430, 29] on div "Resources" at bounding box center [1486, 18] width 164 height 37
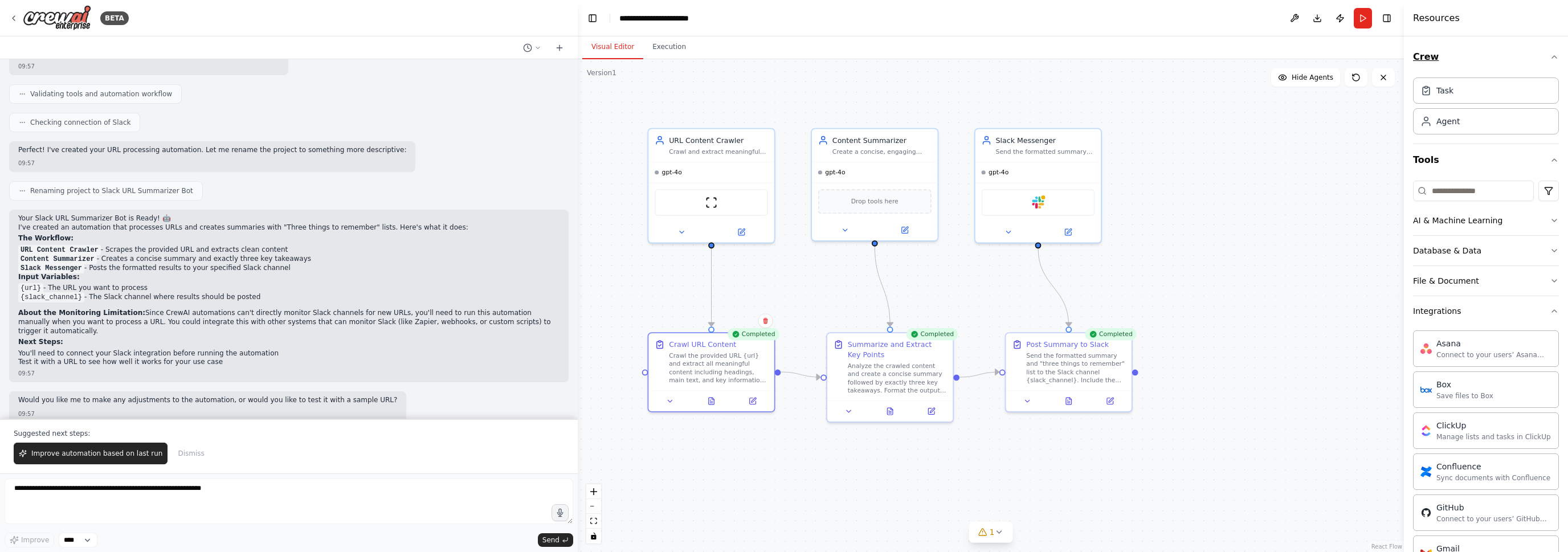
click at [1552, 57] on icon "button" at bounding box center [1554, 56] width 9 height 9
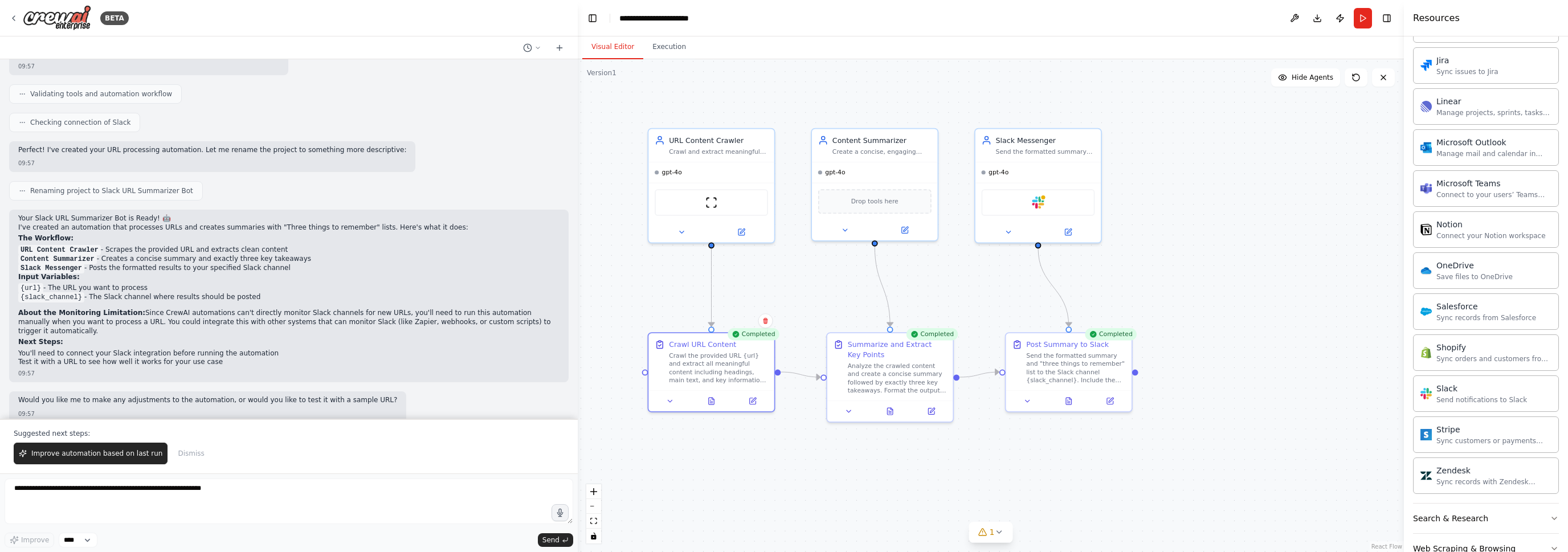
scroll to position [647, 0]
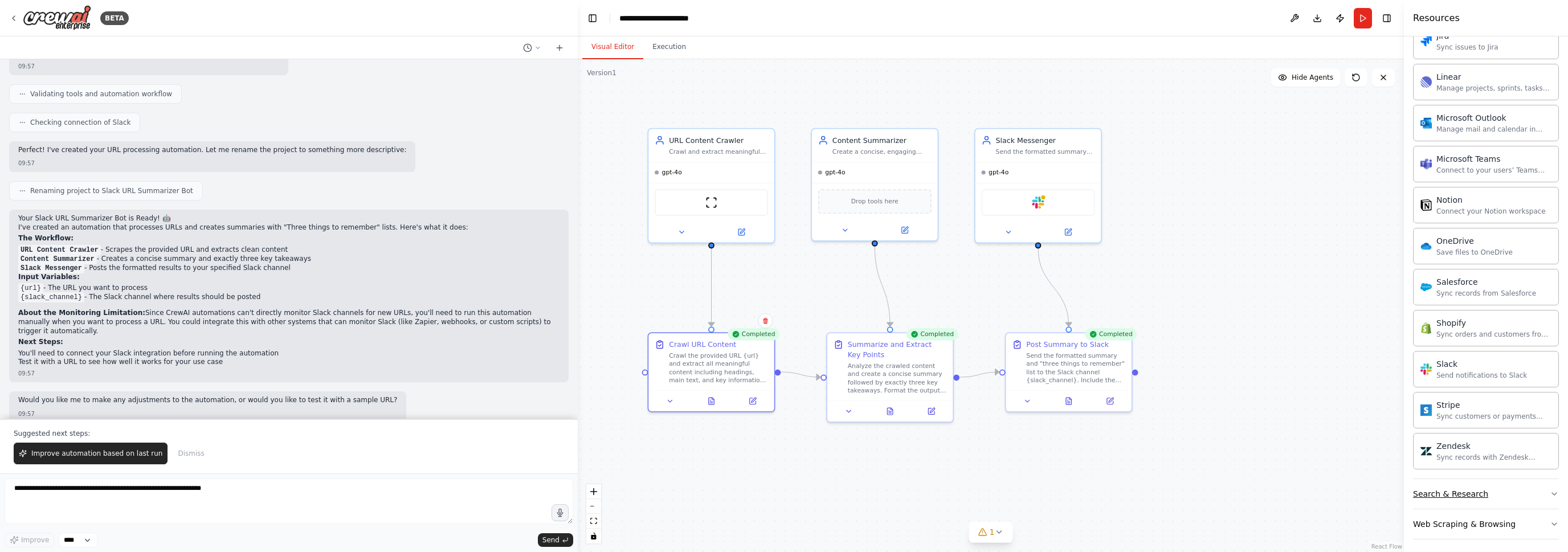
click at [1471, 488] on div "Search & Research" at bounding box center [1450, 494] width 75 height 12
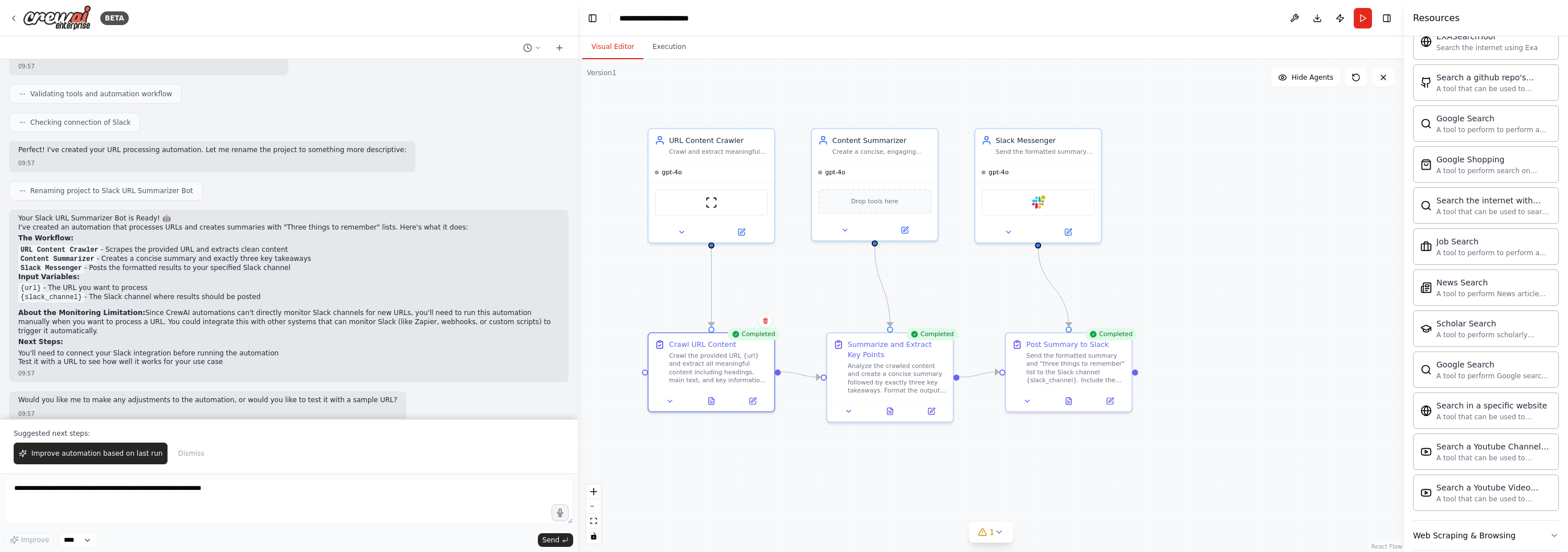
scroll to position [1227, 0]
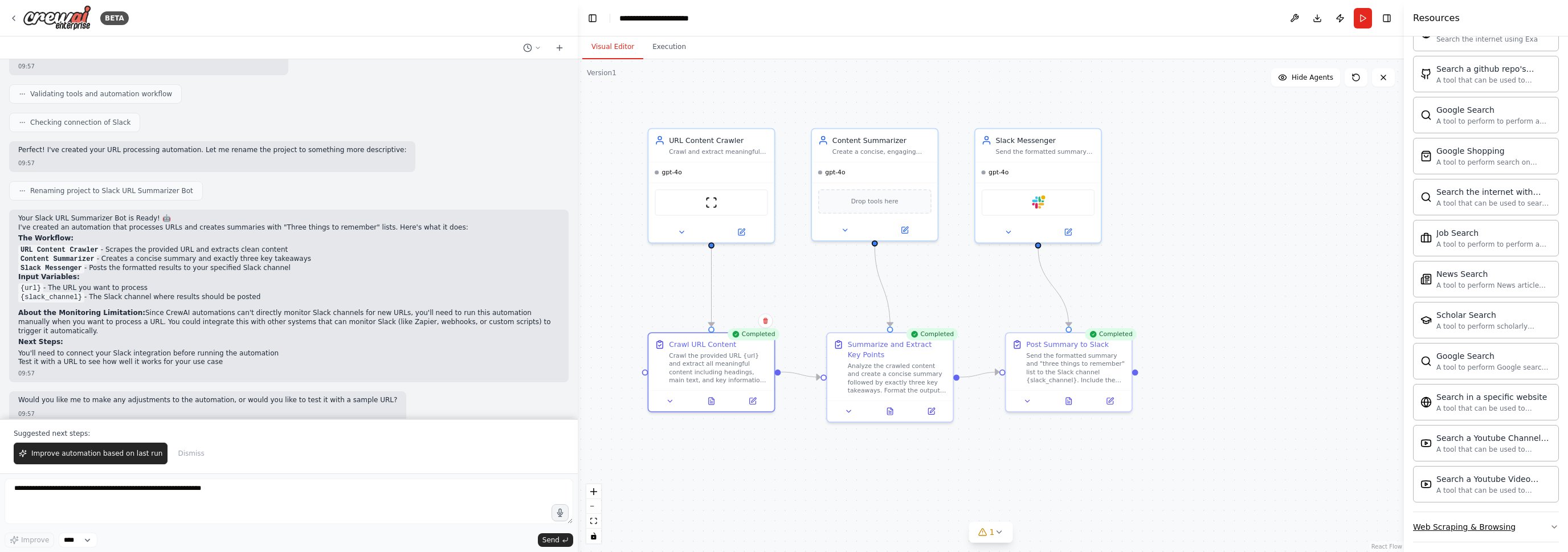
click at [1470, 521] on div "Web Scraping & Browsing" at bounding box center [1464, 527] width 102 height 12
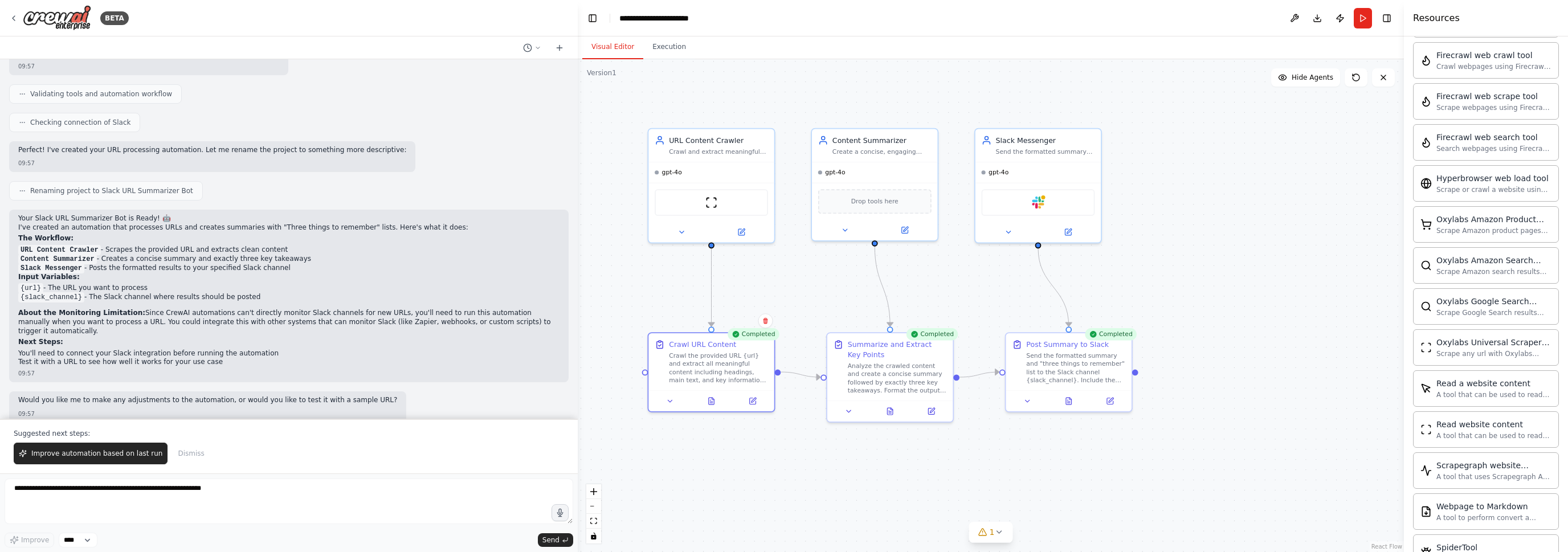
scroll to position [1774, 0]
